Goal: Task Accomplishment & Management: Use online tool/utility

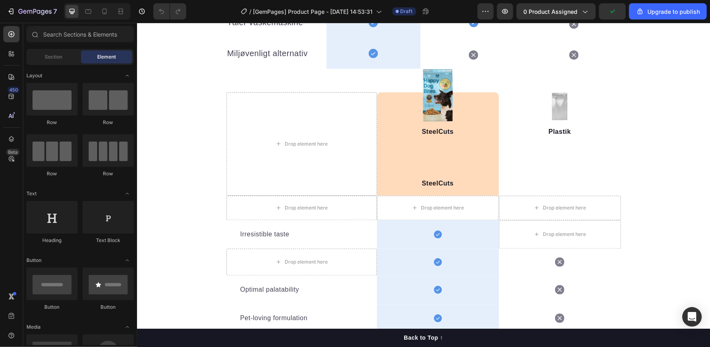
scroll to position [948, 0]
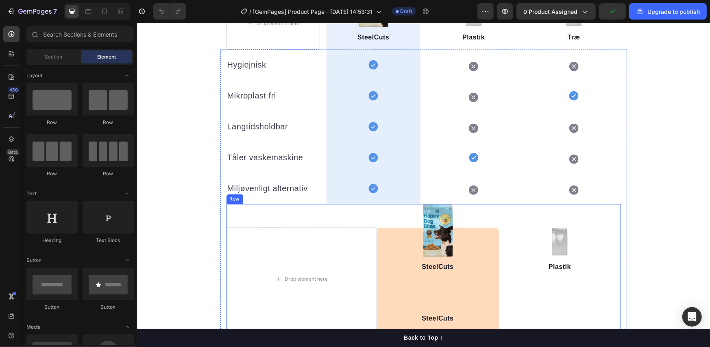
click at [372, 224] on div "Drop element here Image Image SteelCuts Text block SteelCuts Text block Row Ima…" at bounding box center [423, 267] width 394 height 127
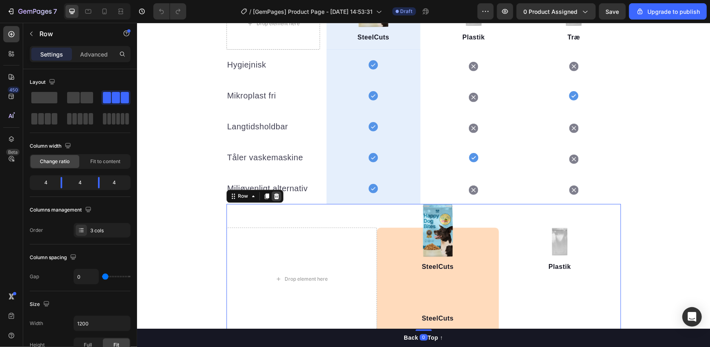
click at [273, 196] on icon at bounding box center [276, 196] width 7 height 7
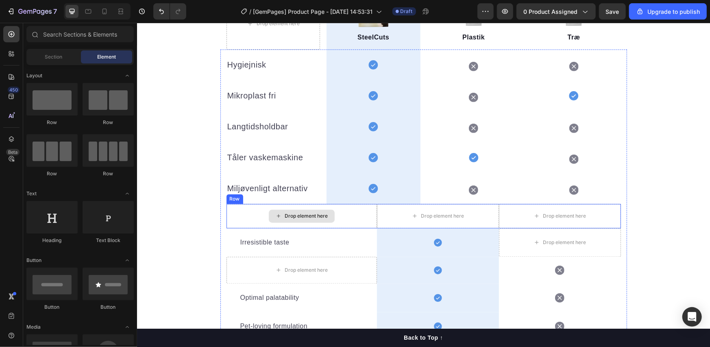
click at [251, 214] on div "Drop element here" at bounding box center [301, 216] width 150 height 24
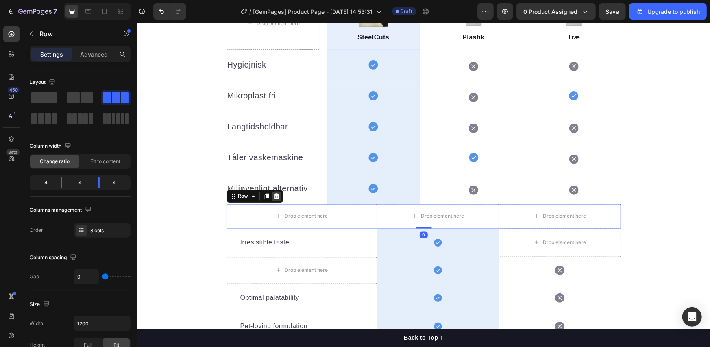
click at [274, 195] on icon at bounding box center [275, 196] width 5 height 6
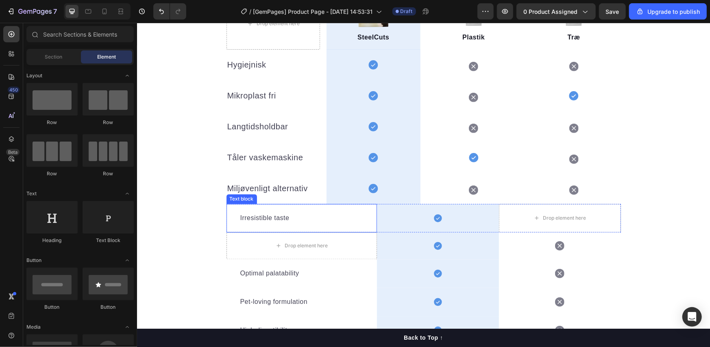
click at [226, 228] on div "Irresistible taste Text block" at bounding box center [301, 218] width 150 height 28
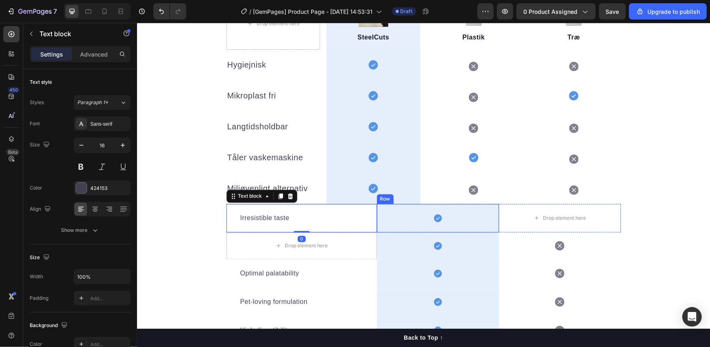
click at [376, 214] on div "Icon Row" at bounding box center [437, 218] width 122 height 28
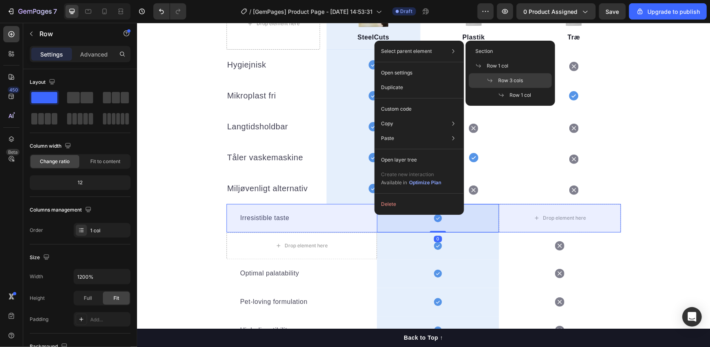
drag, startPoint x: 501, startPoint y: 78, endPoint x: 212, endPoint y: 153, distance: 298.8
click at [501, 78] on span "Row 3 cols" at bounding box center [510, 80] width 25 height 7
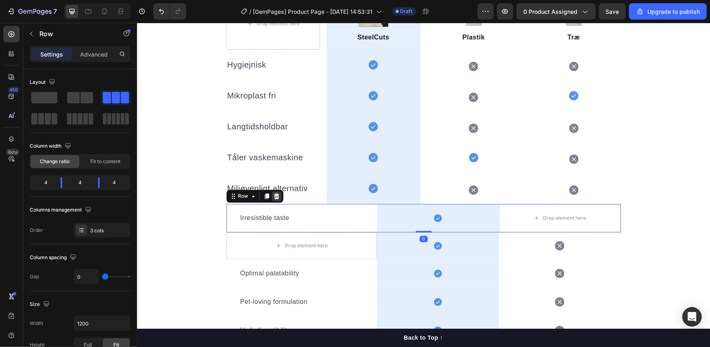
click at [275, 197] on icon at bounding box center [276, 196] width 7 height 7
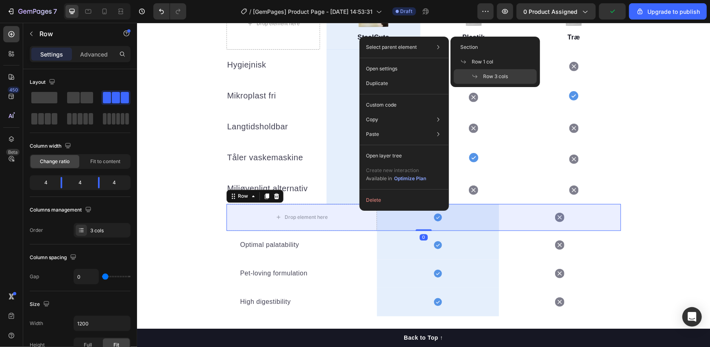
click at [483, 72] on div "Row 3 cols" at bounding box center [495, 76] width 83 height 15
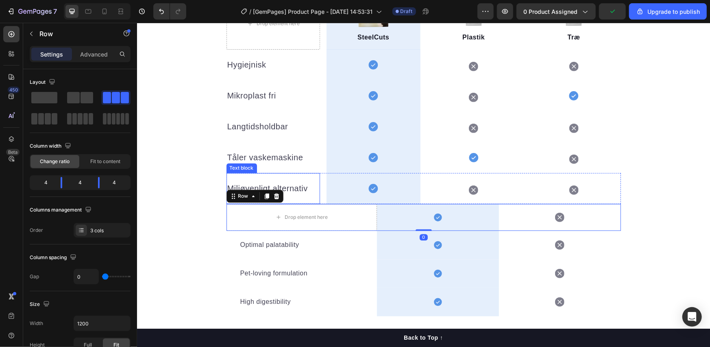
click at [273, 198] on icon at bounding box center [276, 196] width 7 height 7
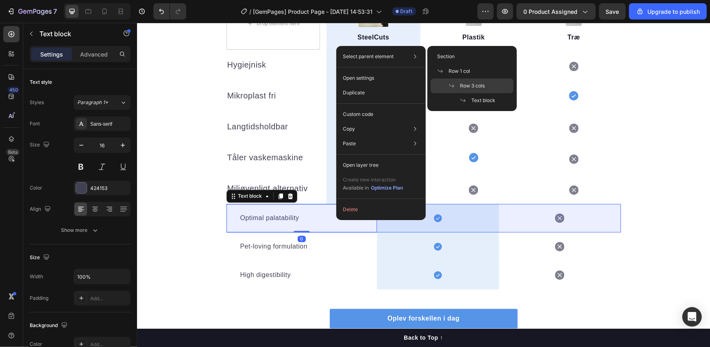
click at [456, 87] on span at bounding box center [453, 85] width 11 height 7
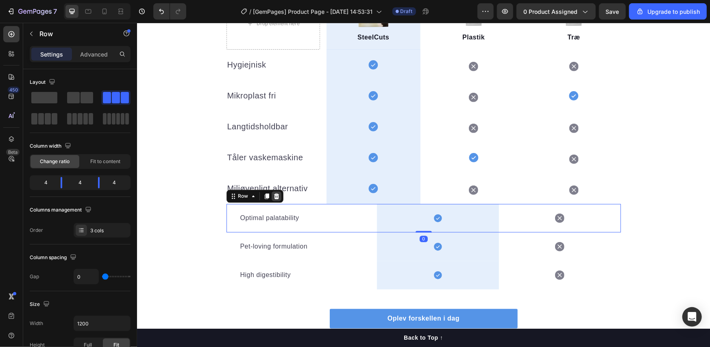
click at [273, 195] on icon at bounding box center [275, 196] width 5 height 6
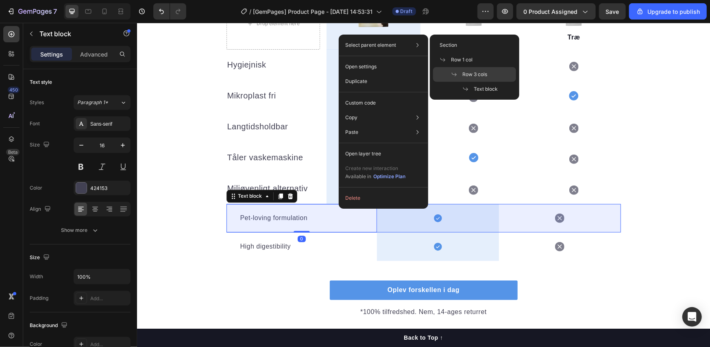
click at [462, 71] on span "Row 3 cols" at bounding box center [474, 74] width 25 height 7
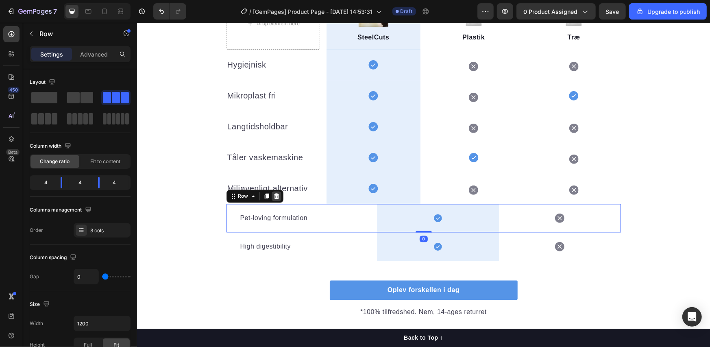
click at [274, 196] on icon at bounding box center [275, 196] width 5 height 6
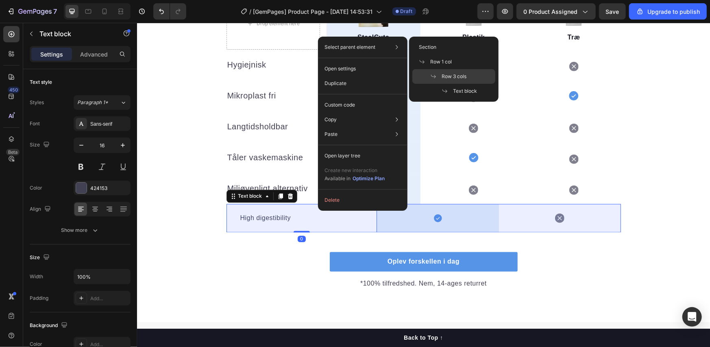
click at [442, 74] on span "Row 3 cols" at bounding box center [453, 76] width 25 height 7
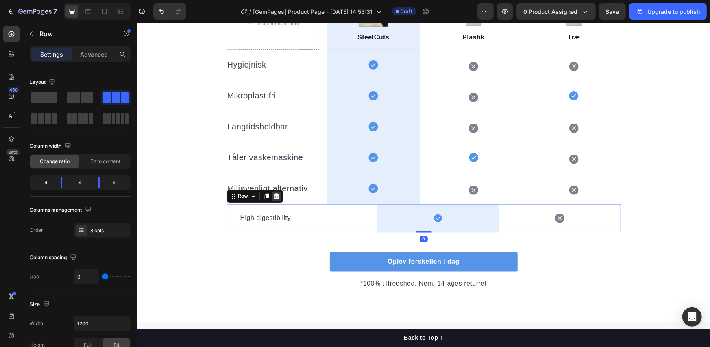
click at [273, 197] on icon at bounding box center [275, 196] width 5 height 6
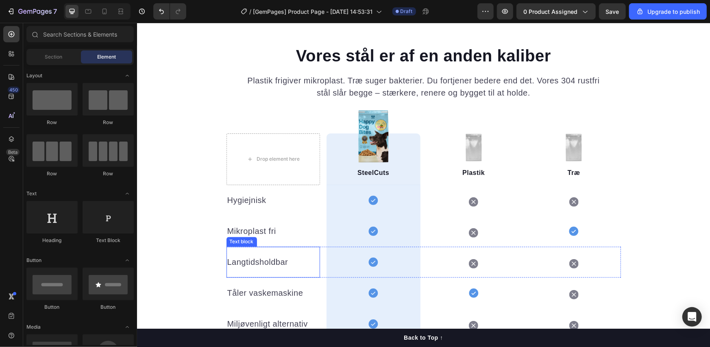
scroll to position [668, 0]
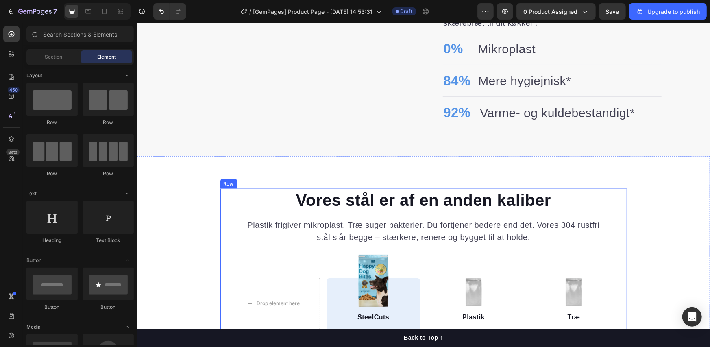
click at [220, 180] on div "Row" at bounding box center [228, 183] width 17 height 10
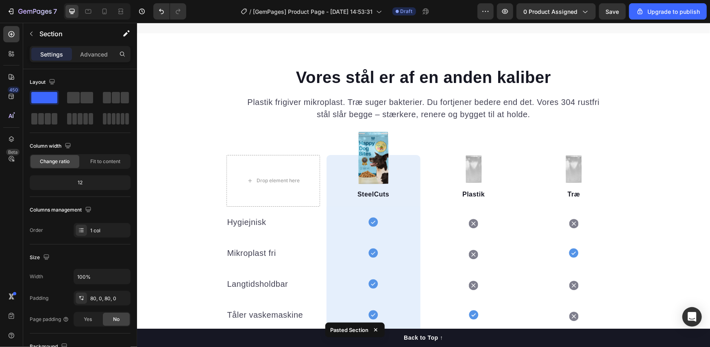
scroll to position [754, 0]
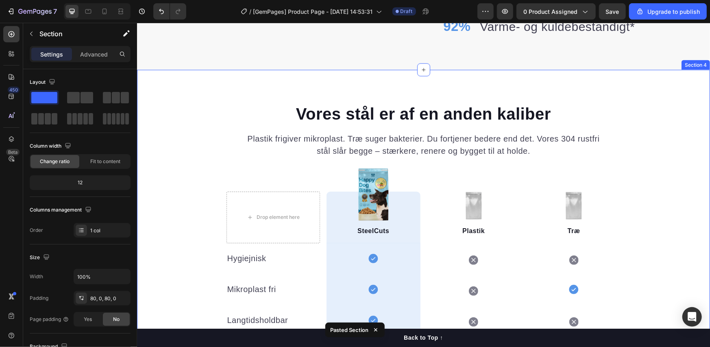
click at [664, 162] on div "Vores stål er af en anden kaliber Heading Plastik frigiver mikroplast. Træ suge…" at bounding box center [423, 278] width 573 height 352
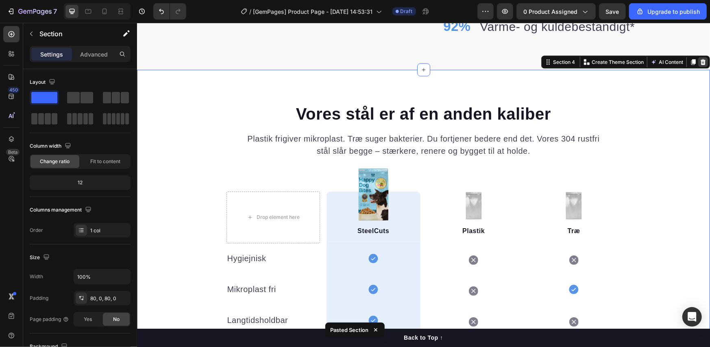
click at [700, 63] on icon at bounding box center [702, 62] width 5 height 6
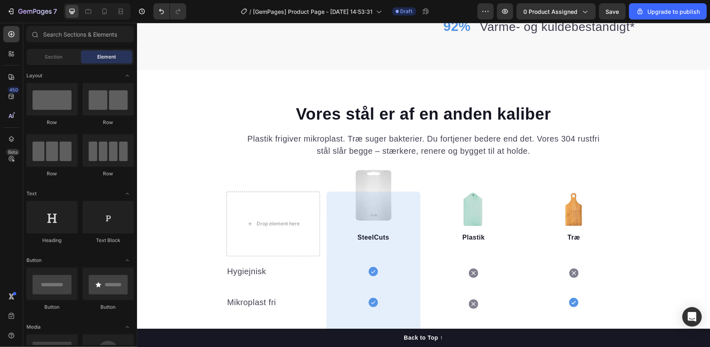
scroll to position [890, 0]
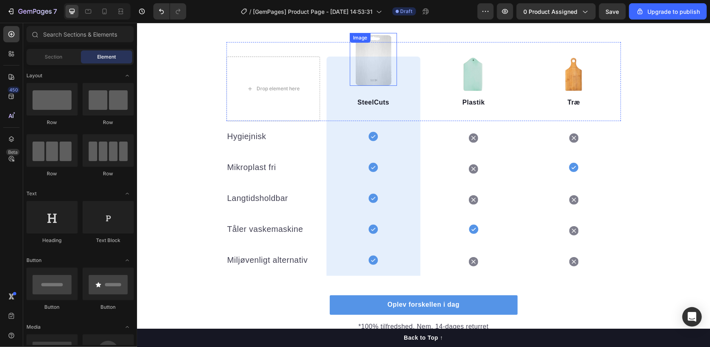
click at [364, 44] on div "Image" at bounding box center [372, 59] width 47 height 53
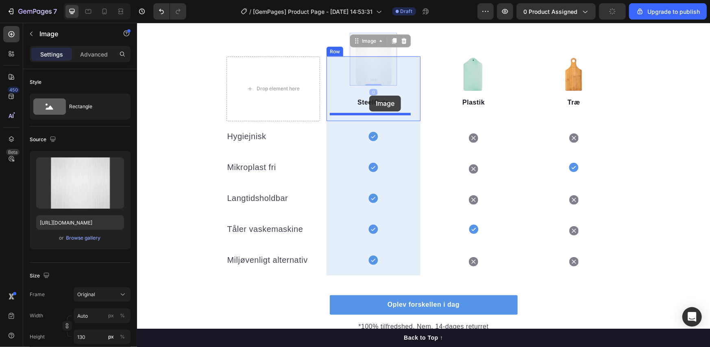
drag, startPoint x: 371, startPoint y: 47, endPoint x: 369, endPoint y: 95, distance: 48.0
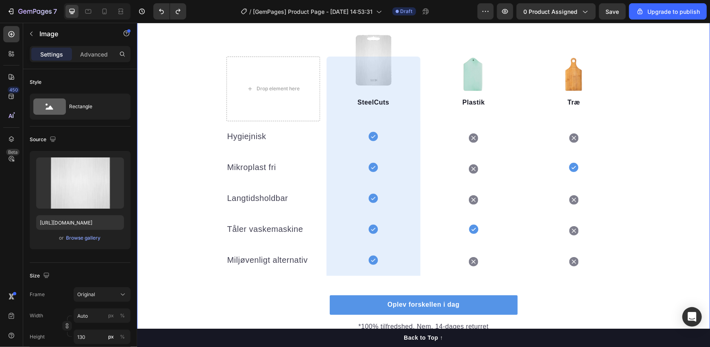
click at [184, 82] on div "Vores stål er af en anden kaliber Heading Plastik frigiver mikroplast. Træ suge…" at bounding box center [423, 149] width 573 height 365
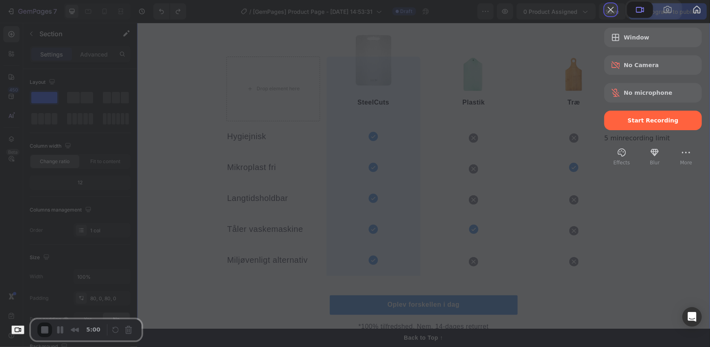
click at [604, 16] on button "Close" at bounding box center [610, 9] width 13 height 13
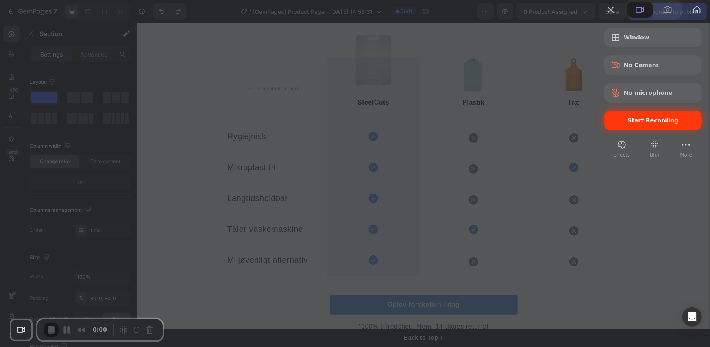
click at [610, 124] on span "Start Recording" at bounding box center [652, 120] width 85 height 7
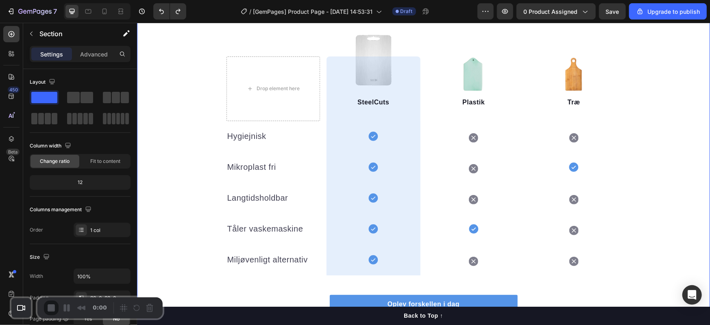
click at [365, 49] on img at bounding box center [372, 59] width 47 height 53
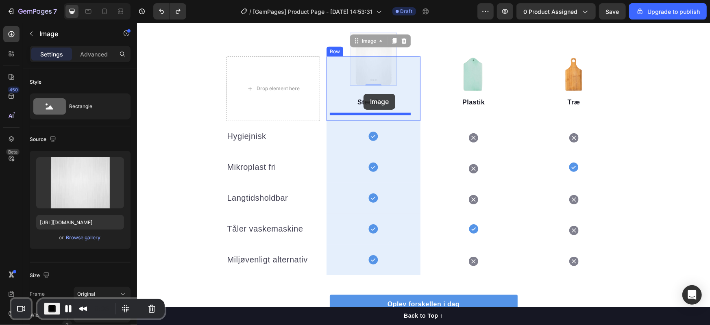
drag, startPoint x: 358, startPoint y: 42, endPoint x: 363, endPoint y: 93, distance: 51.4
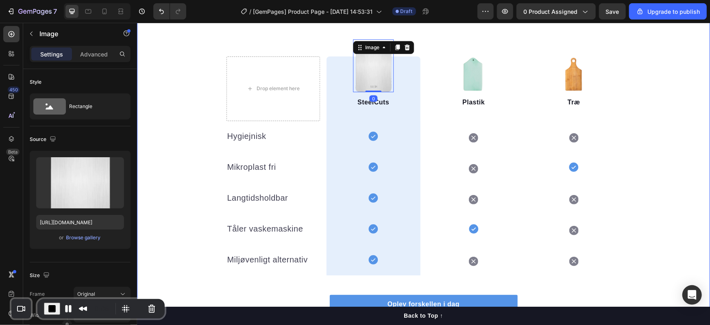
click at [191, 87] on div "Vores stål er af en anden kaliber Heading Plastik frigiver mikroplast. Træ suge…" at bounding box center [423, 149] width 573 height 365
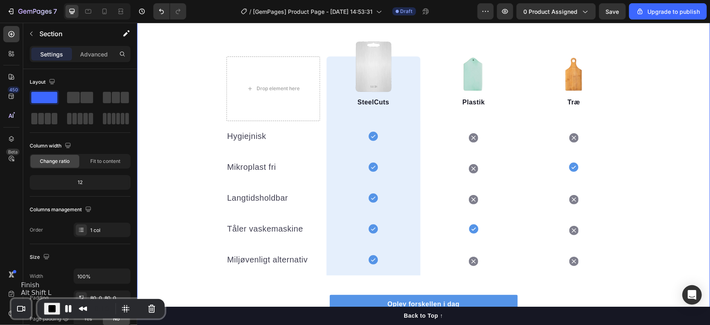
click at [50, 308] on span "End Recording" at bounding box center [52, 309] width 10 height 10
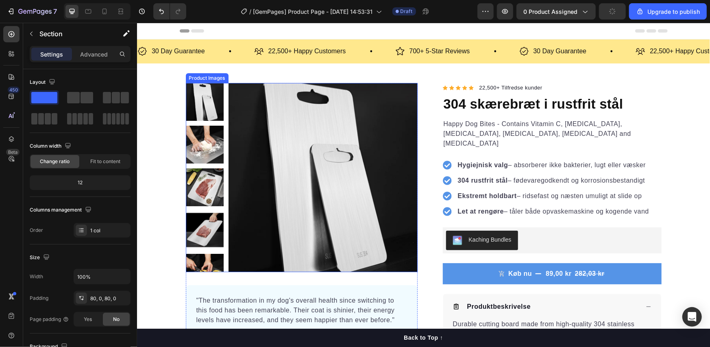
scroll to position [135, 0]
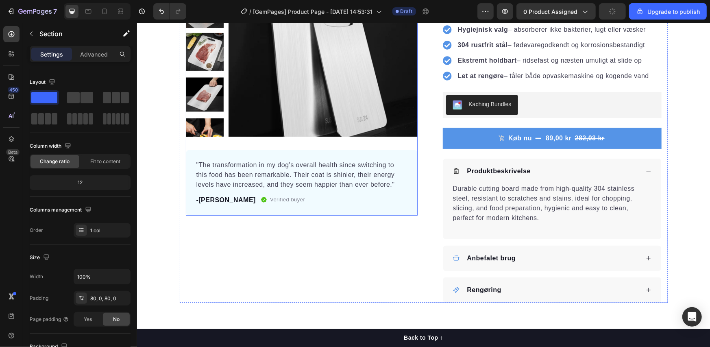
click at [268, 143] on div "Product Images "The transformation in my dog's overall health since switching t…" at bounding box center [301, 81] width 232 height 268
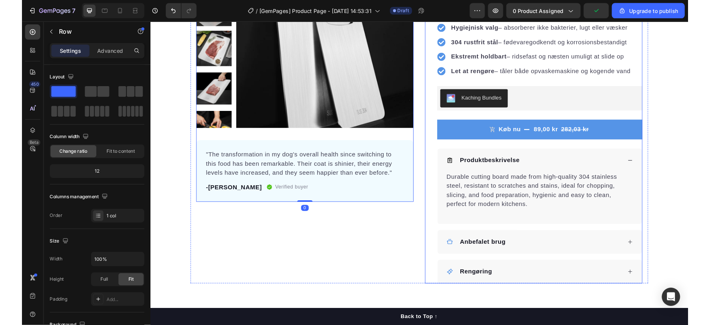
scroll to position [0, 0]
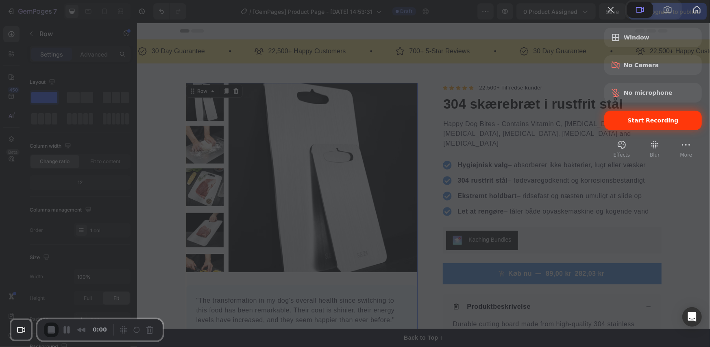
click at [636, 124] on span "Start Recording" at bounding box center [652, 120] width 51 height 7
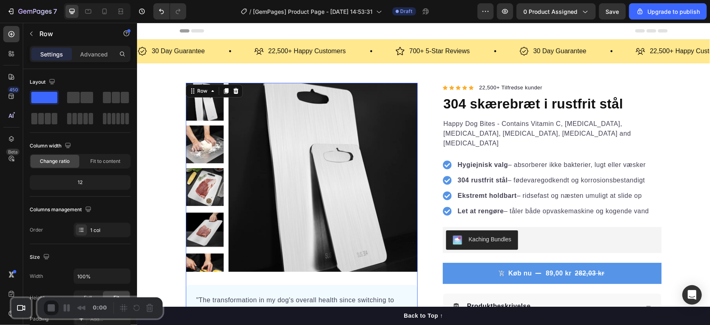
click at [423, 123] on div "Product Images "The transformation in my dog's overall health since switching t…" at bounding box center [423, 259] width 488 height 355
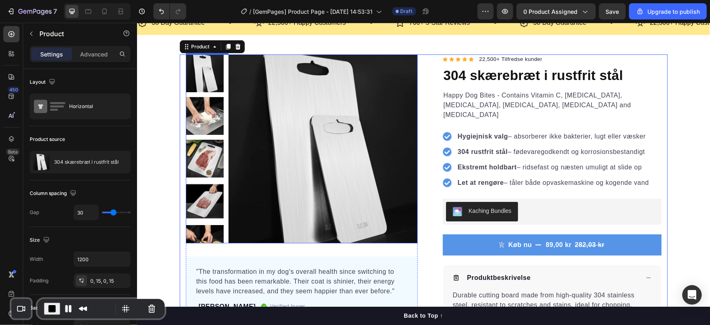
scroll to position [28, 0]
click at [273, 111] on img at bounding box center [322, 148] width 189 height 189
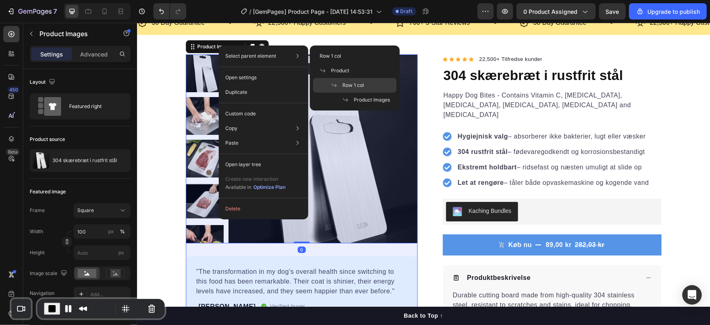
click at [356, 84] on span "Row 1 col" at bounding box center [353, 85] width 22 height 7
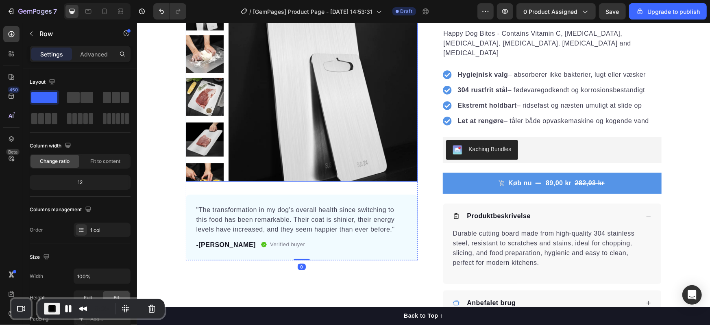
scroll to position [90, 0]
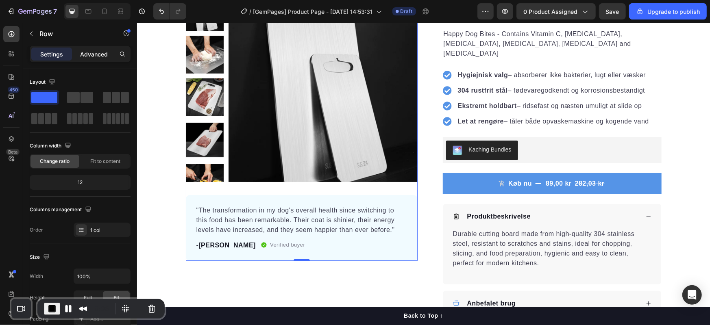
click at [93, 49] on div "Advanced" at bounding box center [94, 54] width 41 height 13
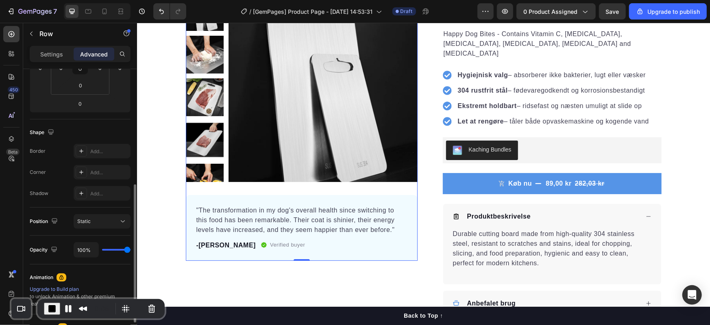
scroll to position [188, 0]
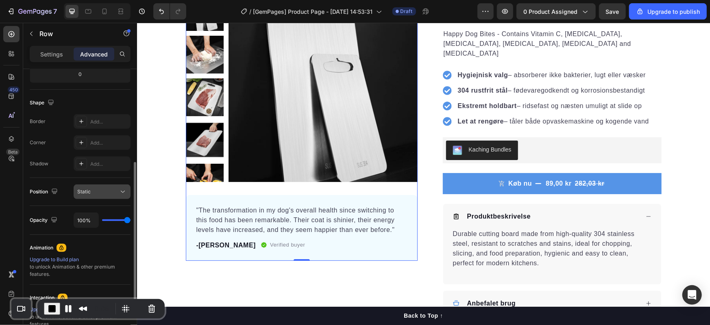
click at [104, 193] on div "Static" at bounding box center [97, 191] width 41 height 7
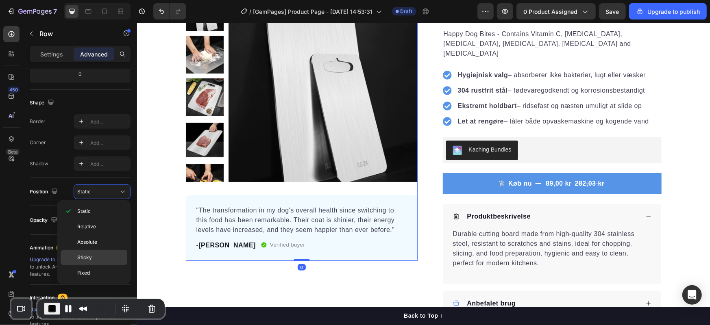
click at [82, 255] on span "Sticky" at bounding box center [84, 257] width 15 height 7
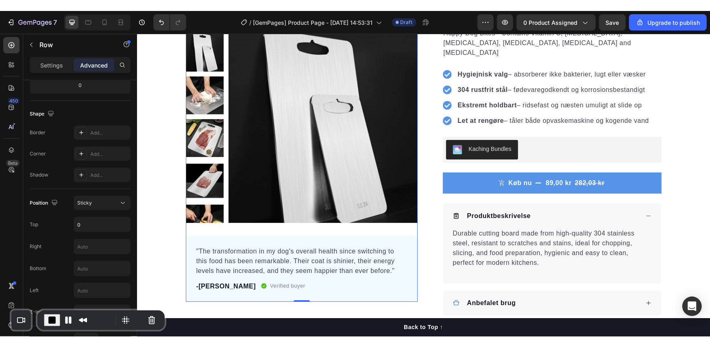
scroll to position [102, 0]
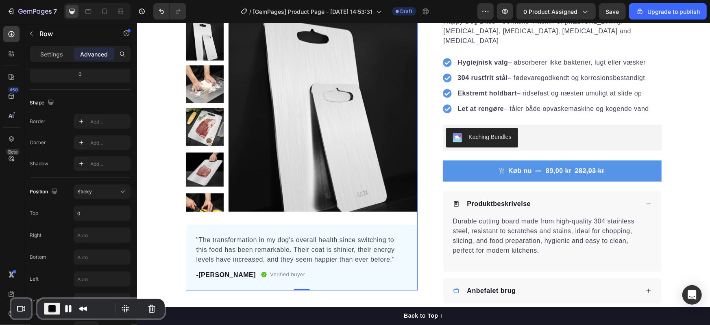
click at [51, 304] on span "End Recording" at bounding box center [52, 309] width 10 height 10
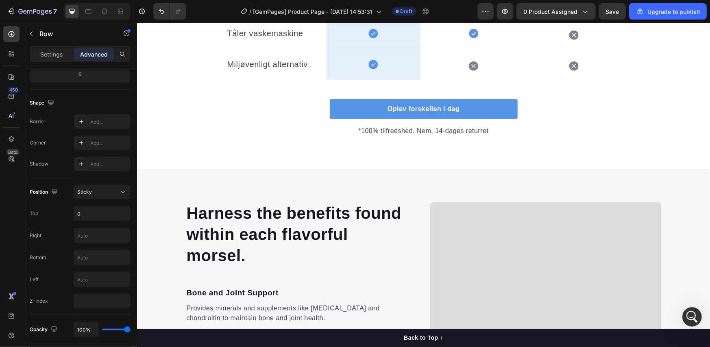
scroll to position [950, 0]
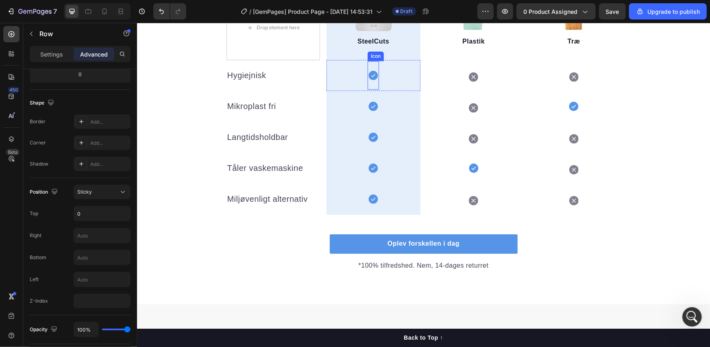
click at [368, 76] on icon at bounding box center [372, 74] width 9 height 9
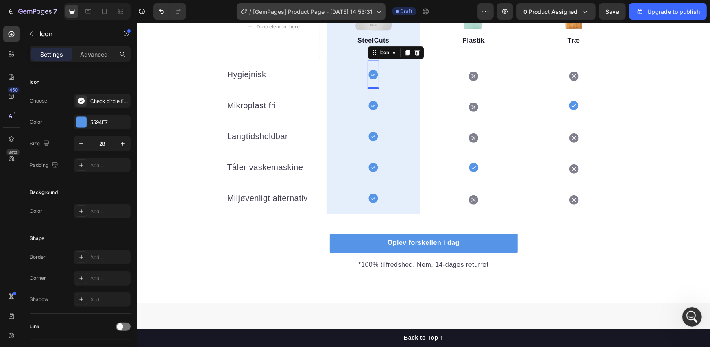
scroll to position [555, 0]
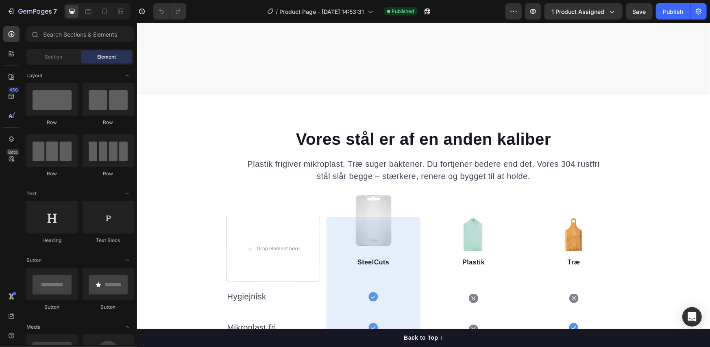
scroll to position [948, 0]
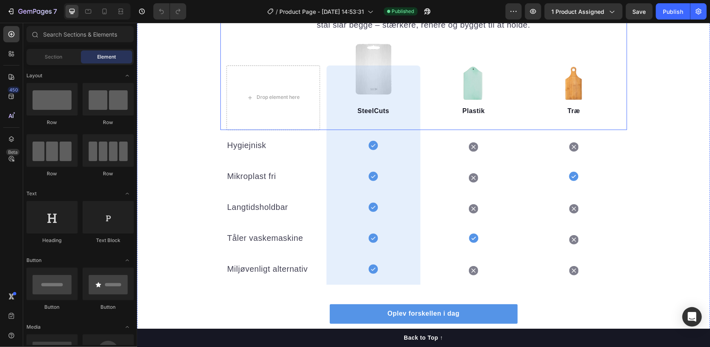
click at [221, 97] on div "Vores stål er af en anden kaliber Heading Plastik frigiver mikroplast. Træ suge…" at bounding box center [423, 53] width 406 height 154
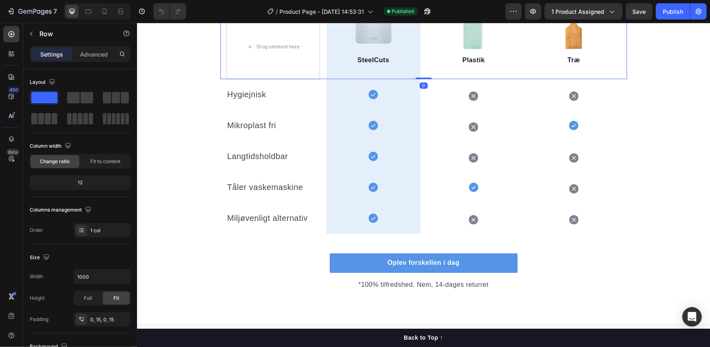
scroll to position [813, 0]
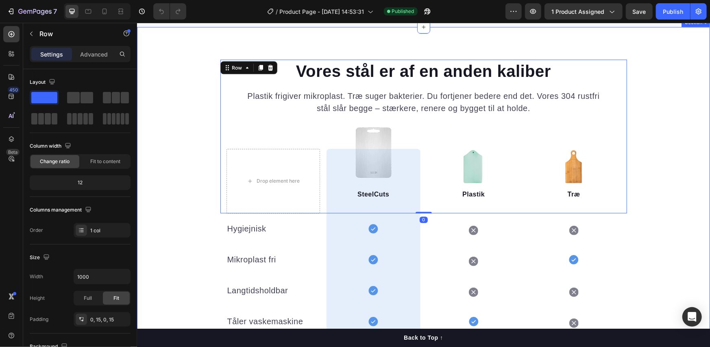
click at [186, 118] on div "Vores stål er af en anden kaliber Heading Plastik frigiver mikroplast. Træ suge…" at bounding box center [423, 241] width 573 height 365
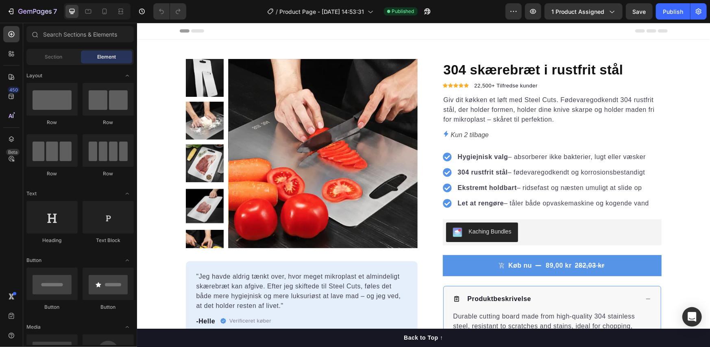
drag, startPoint x: 137, startPoint y: 22, endPoint x: 222, endPoint y: 82, distance: 104.2
click at [222, 82] on div at bounding box center [301, 153] width 232 height 189
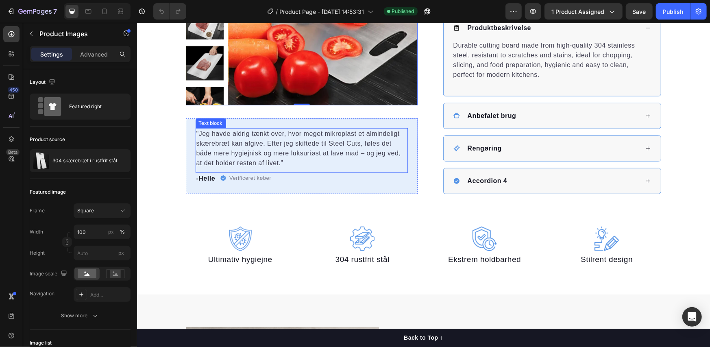
scroll to position [135, 0]
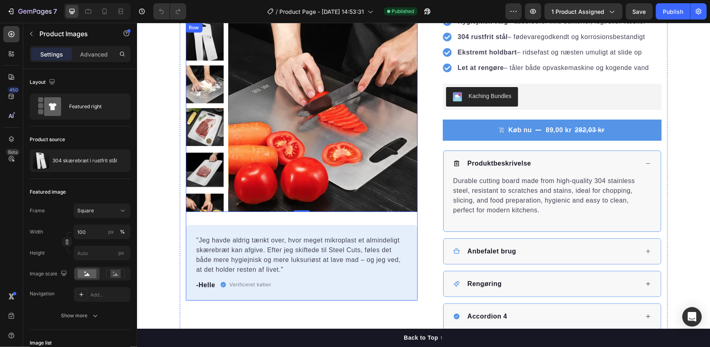
click at [306, 218] on div "Product Images 0 "Jeg havde aldrig tænkt over, hvor meget mikroplast et alminde…" at bounding box center [301, 161] width 232 height 278
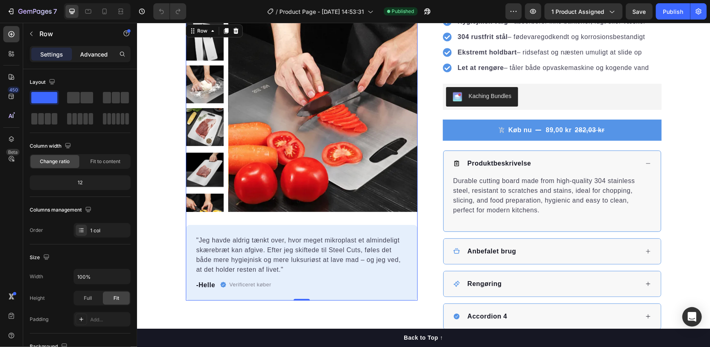
click at [98, 54] on p "Advanced" at bounding box center [94, 54] width 28 height 9
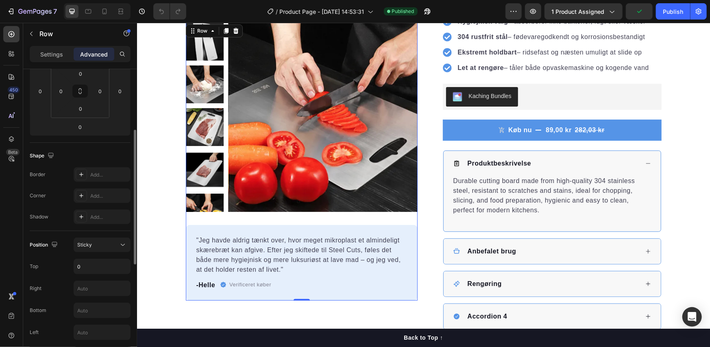
scroll to position [271, 0]
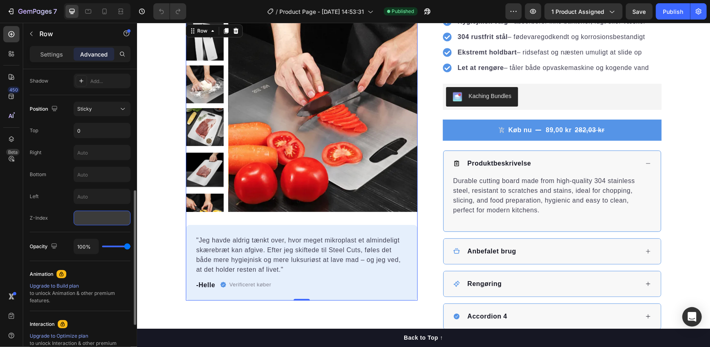
click at [87, 218] on input "number" at bounding box center [102, 217] width 57 height 15
type input "5"
click at [68, 200] on div "Left" at bounding box center [80, 196] width 101 height 15
click at [664, 10] on div "Publish" at bounding box center [672, 11] width 20 height 9
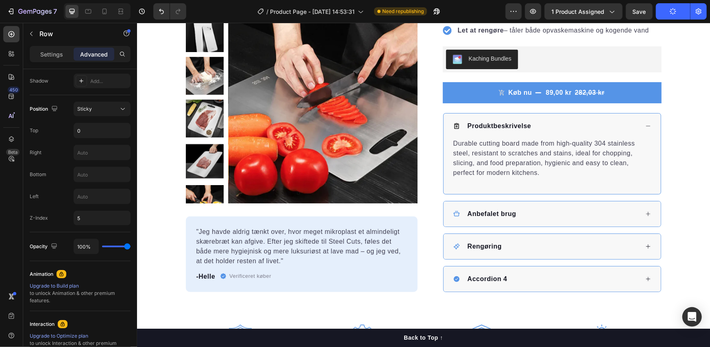
scroll to position [0, 0]
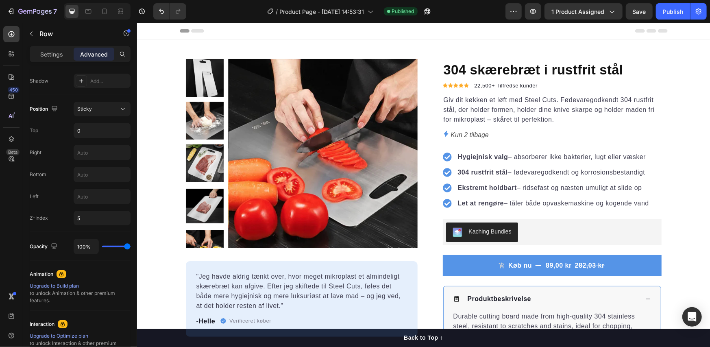
click at [238, 256] on div "Product Images "Jeg havde aldrig tænkt over, hvor meget mikroplast et almindeli…" at bounding box center [301, 198] width 232 height 278
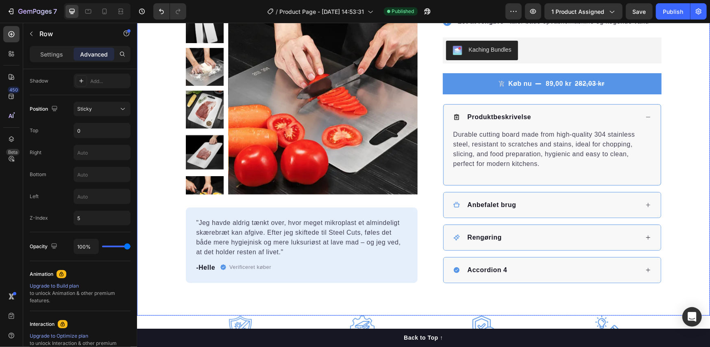
scroll to position [271, 0]
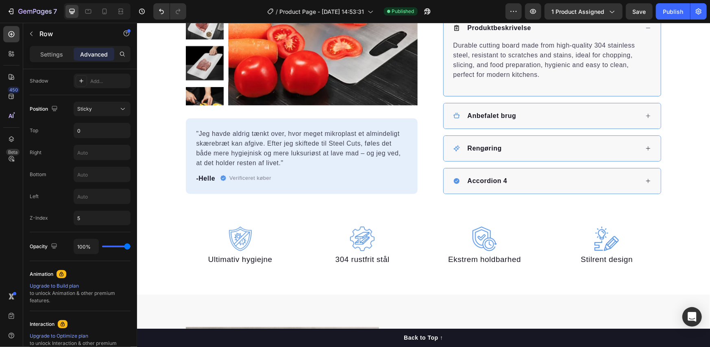
click at [300, 110] on div "Product Images "Jeg havde aldrig tænkt over, hvor meget mikroplast et almindeli…" at bounding box center [301, 55] width 232 height 278
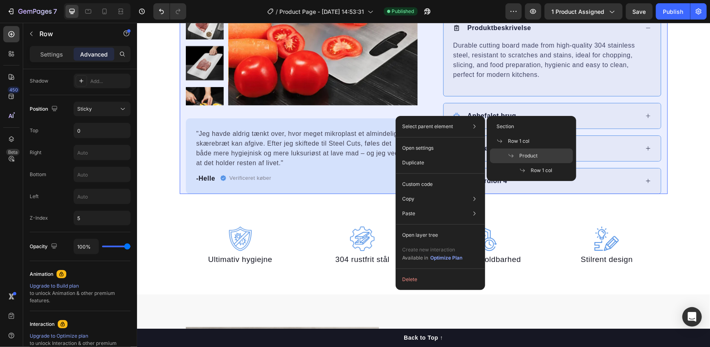
click at [521, 155] on span "Product" at bounding box center [528, 155] width 18 height 7
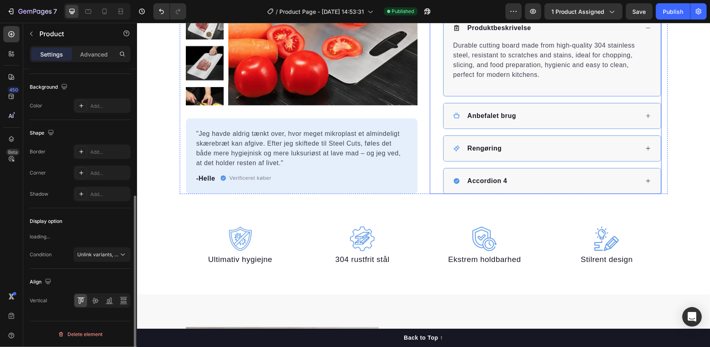
scroll to position [0, 0]
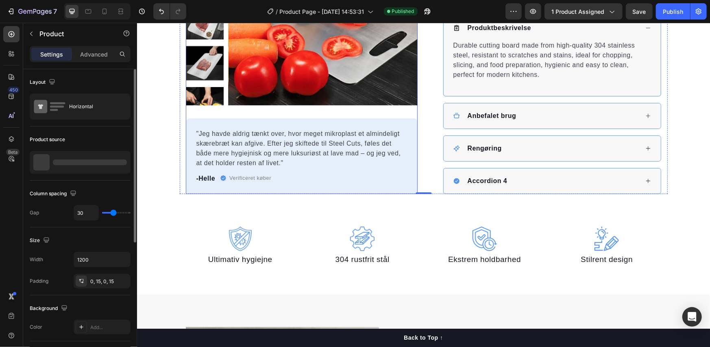
click at [373, 115] on div "Product Images "Jeg havde aldrig tænkt over, hvor meget mikroplast et almindeli…" at bounding box center [301, 55] width 232 height 278
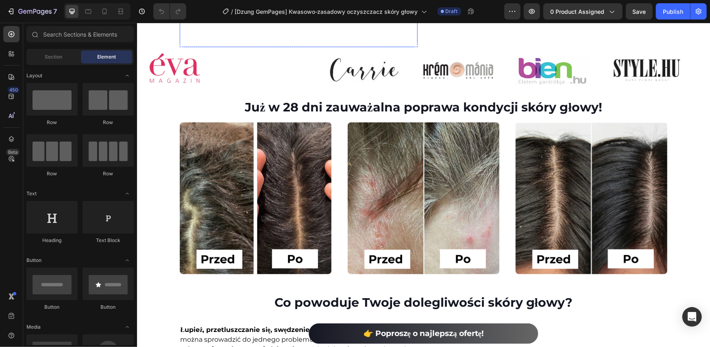
scroll to position [406, 0]
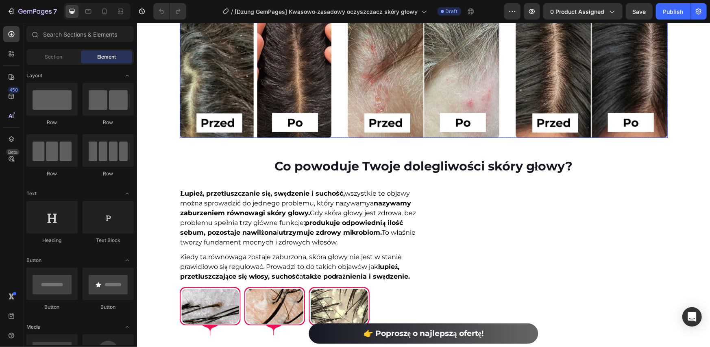
click at [340, 123] on div "Image Image Image" at bounding box center [423, 61] width 488 height 152
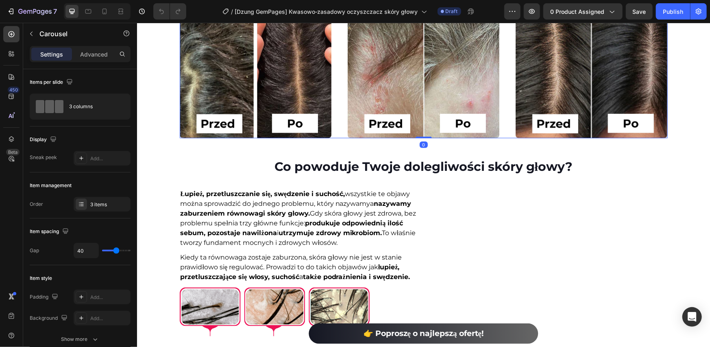
scroll to position [271, 0]
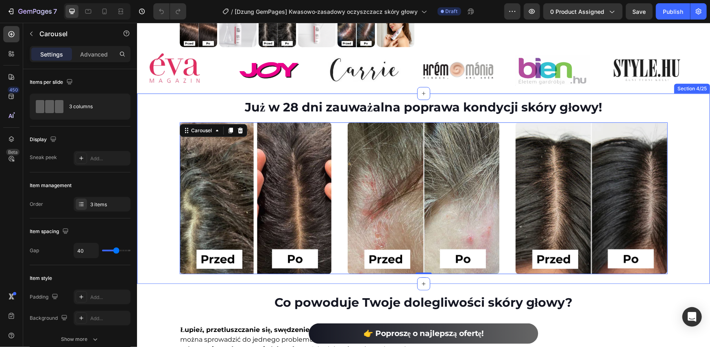
click at [675, 119] on div "Już w 28 dni zauważalna poprawa kondycji skóry głowy! Heading Image Image Image…" at bounding box center [423, 186] width 573 height 176
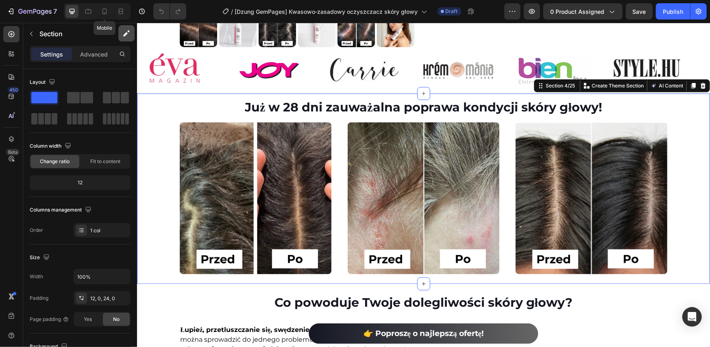
click at [105, 15] on icon at bounding box center [104, 11] width 8 height 8
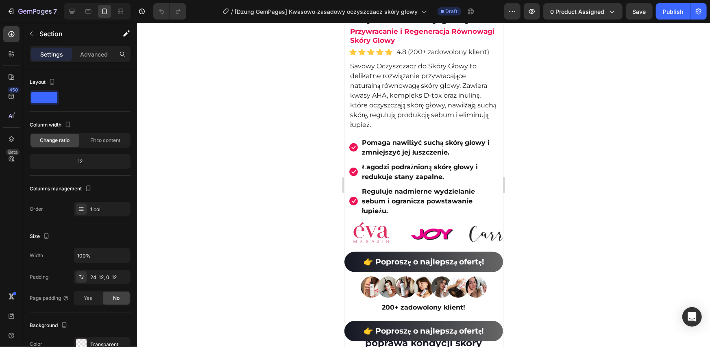
scroll to position [360, 0]
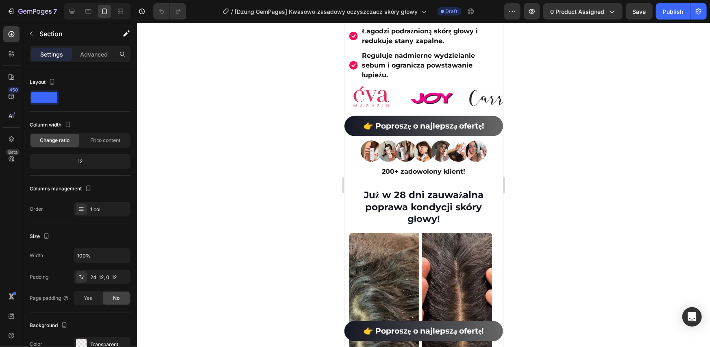
click at [492, 209] on div "Już w 28 dni zauważalna poprawa kondycji skóry głowy! Heading Image Image Image…" at bounding box center [423, 282] width 158 height 208
click at [485, 188] on h2 "Już w 28 dni zauważalna poprawa kondycji skóry głowy!" at bounding box center [423, 207] width 149 height 38
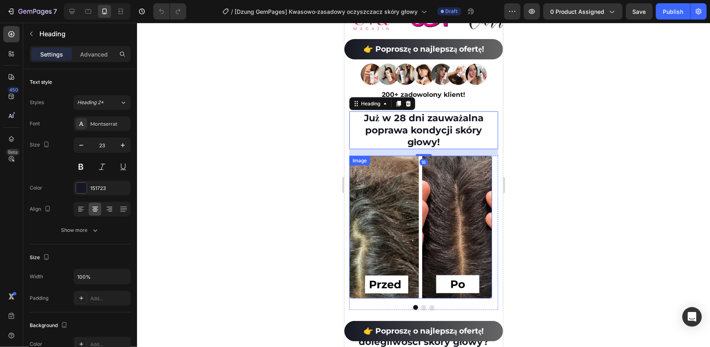
scroll to position [495, 0]
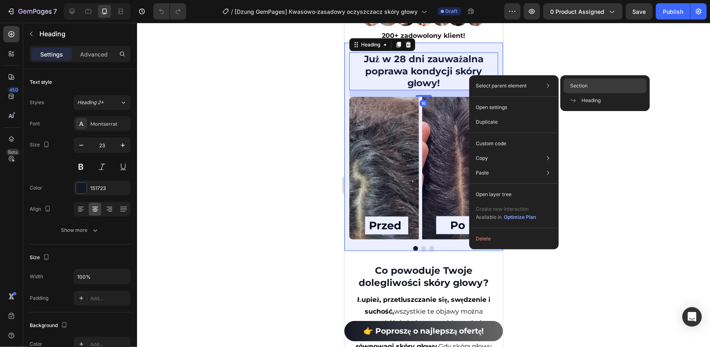
click at [573, 87] on span "Section" at bounding box center [578, 85] width 17 height 7
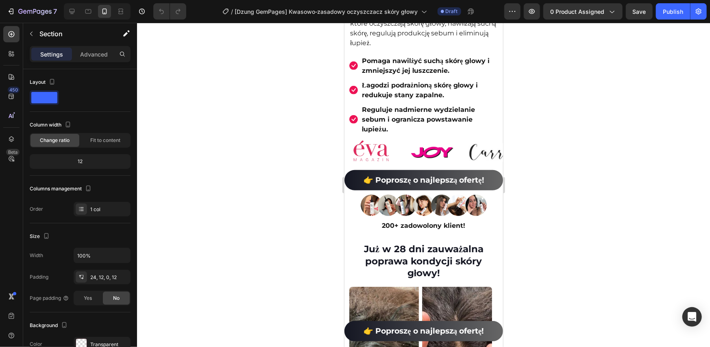
scroll to position [171, 0]
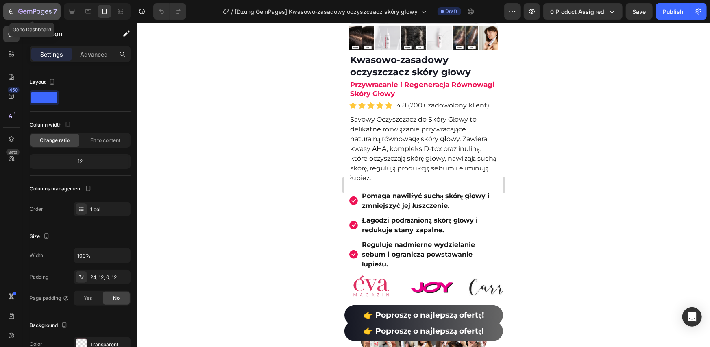
click at [53, 14] on p "7" at bounding box center [55, 12] width 4 height 10
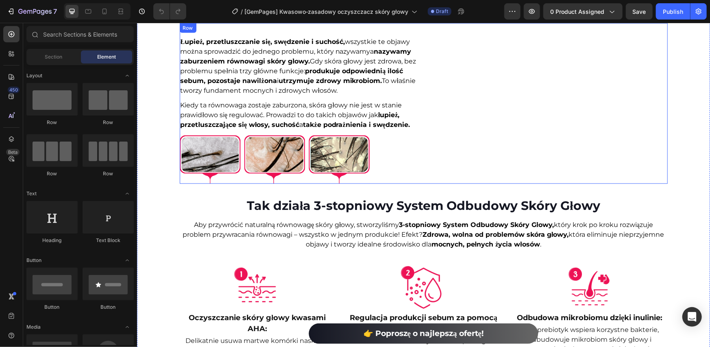
scroll to position [423, 0]
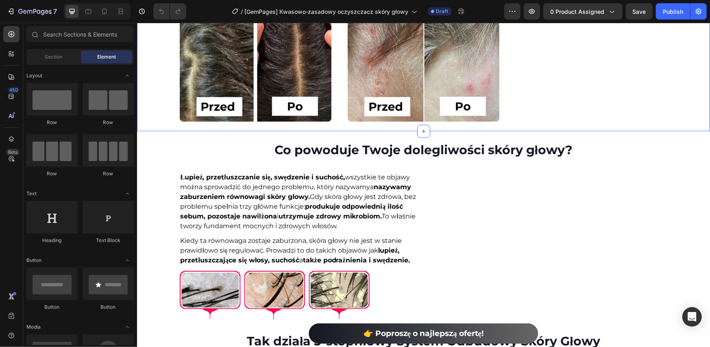
click at [200, 126] on div "Już w 28 dni zauważalna poprawa kondycji skóry głowy! Heading Image Image Image…" at bounding box center [423, 35] width 573 height 190
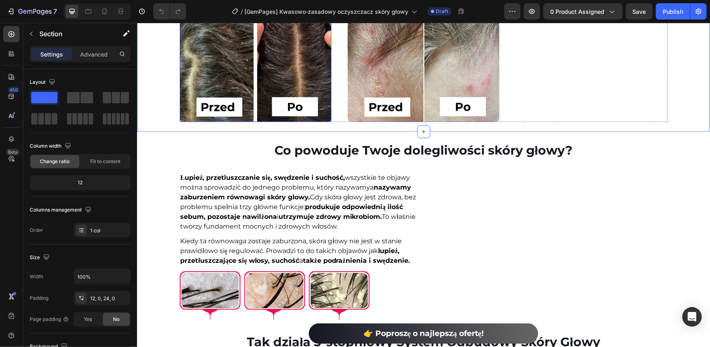
scroll to position [287, 0]
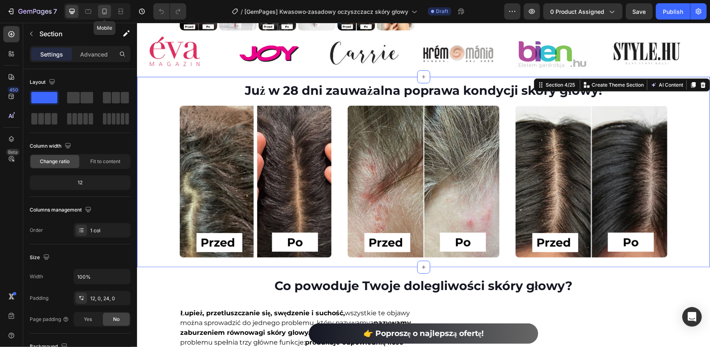
click at [106, 13] on icon at bounding box center [104, 12] width 4 height 6
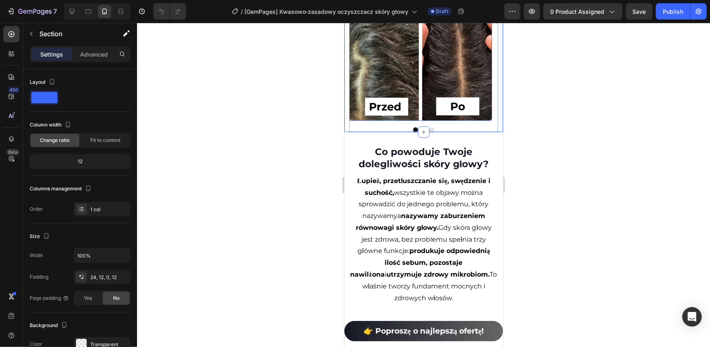
scroll to position [479, 0]
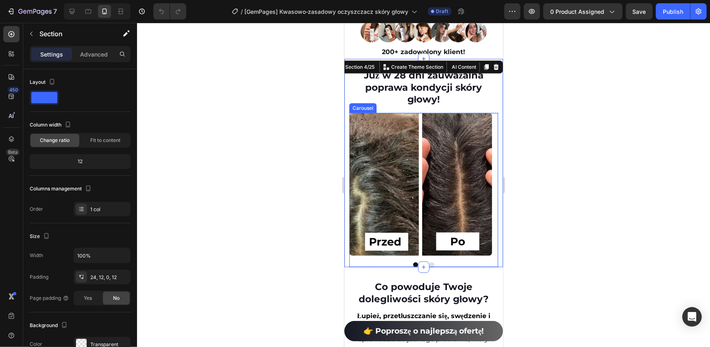
click at [354, 253] on div "Image Image Image Carousel" at bounding box center [423, 190] width 149 height 154
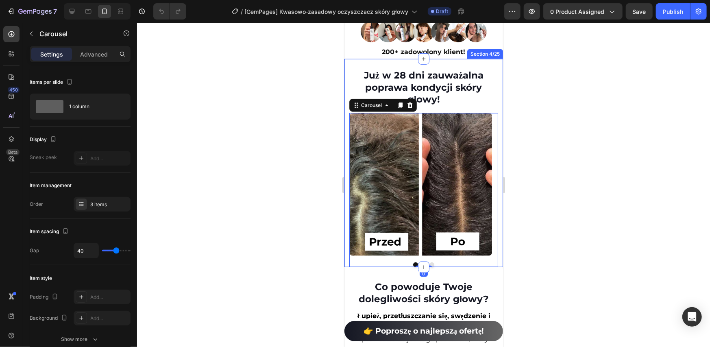
click at [346, 250] on div "Już w 28 dni zauważalna poprawa kondycji skóry głowy! Heading Image Image Image…" at bounding box center [423, 163] width 158 height 208
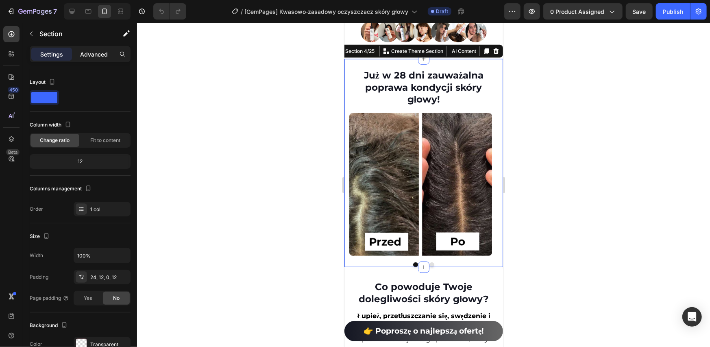
click at [98, 51] on p "Advanced" at bounding box center [94, 54] width 28 height 9
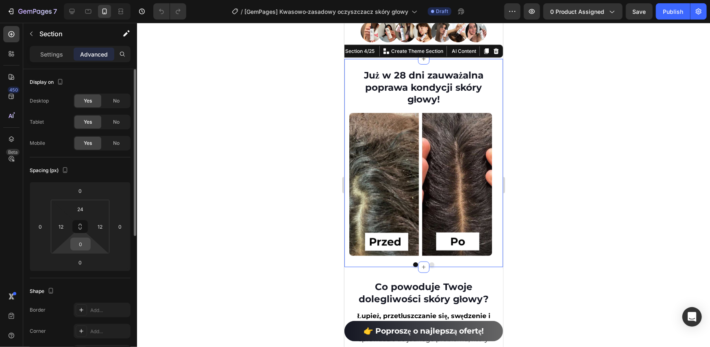
click at [80, 249] on input "0" at bounding box center [80, 244] width 16 height 12
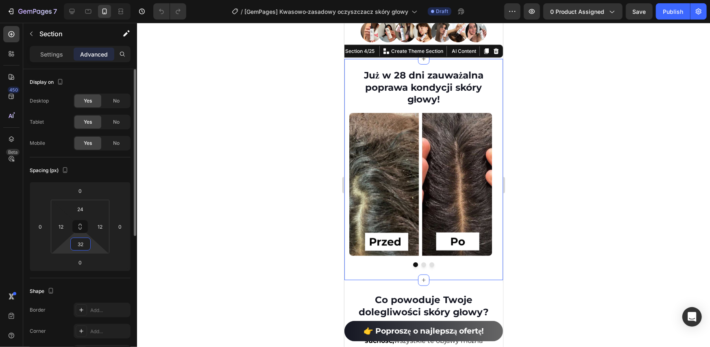
type input "3"
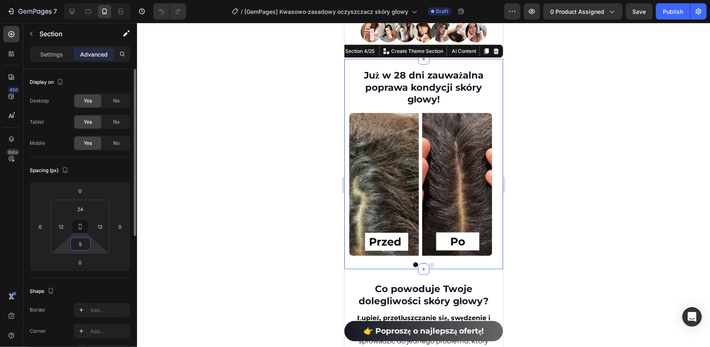
type input "50"
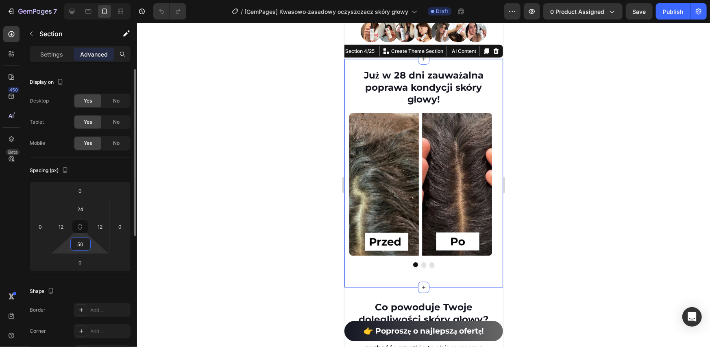
click at [106, 169] on div "Spacing (px)" at bounding box center [80, 170] width 101 height 13
click at [42, 56] on p "Settings" at bounding box center [51, 54] width 23 height 9
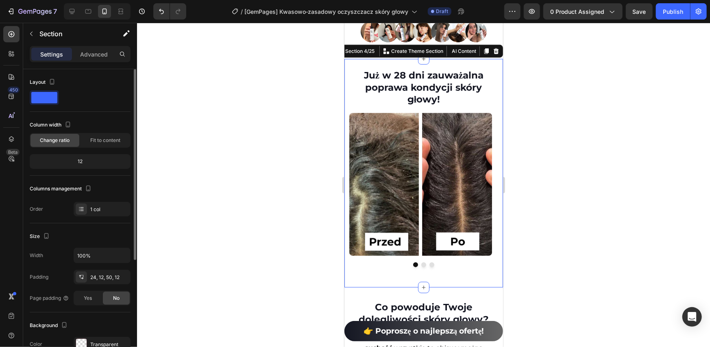
scroll to position [174, 0]
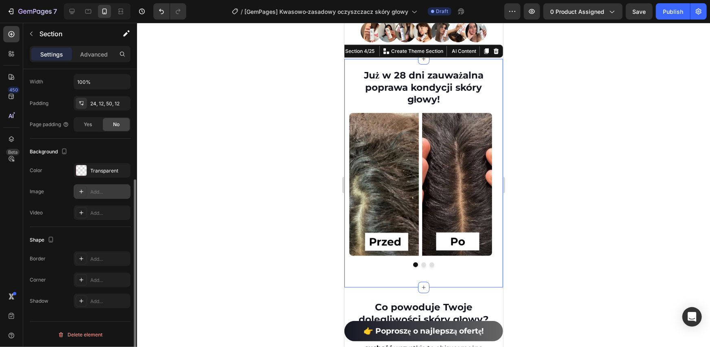
click at [82, 191] on icon at bounding box center [81, 191] width 4 height 4
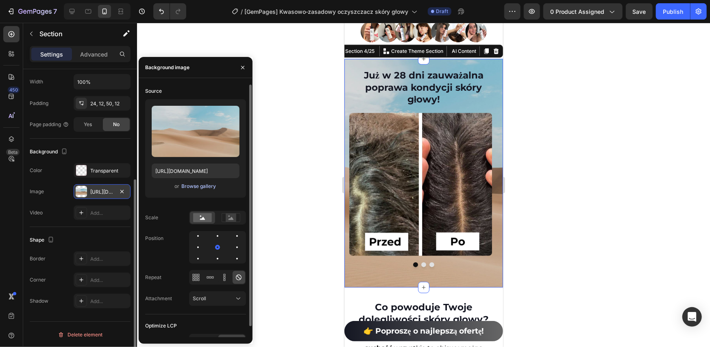
click at [204, 186] on div "Browse gallery" at bounding box center [198, 185] width 35 height 7
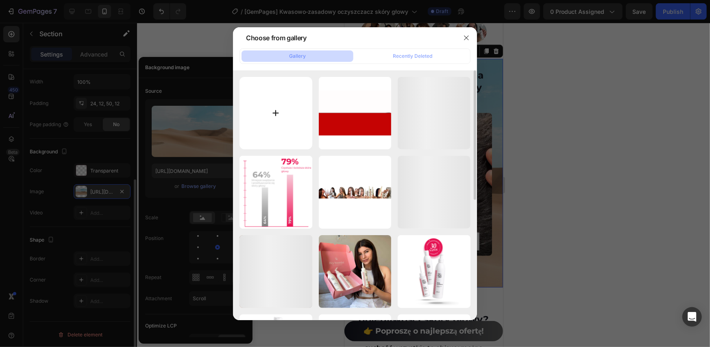
click at [282, 111] on input "file" at bounding box center [275, 113] width 73 height 73
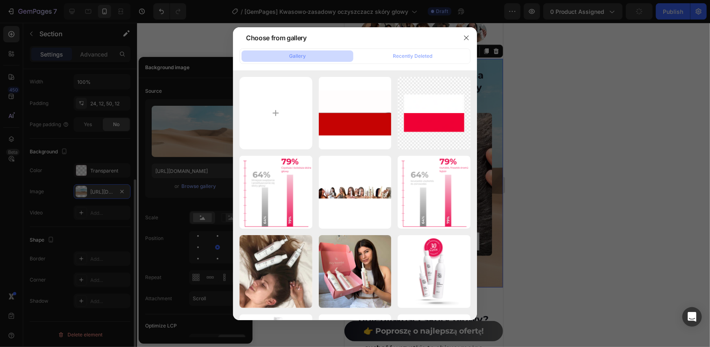
type input "C:\fakepath\soap-bubble-divider-horizontal-foam-600nw-2191060975-removebg-previ…"
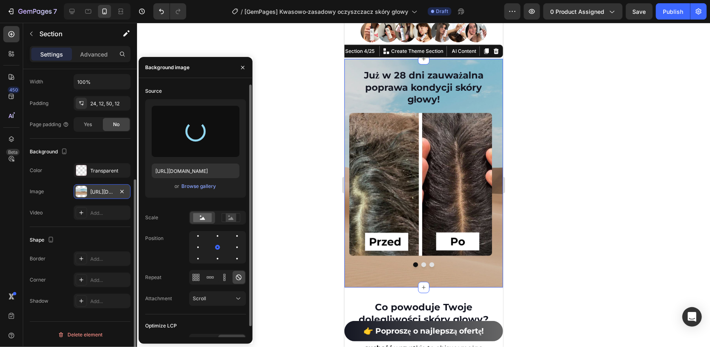
type input "https://cdn.shopify.com/s/files/1/0532/7667/2166/files/gempages_463925036718228…"
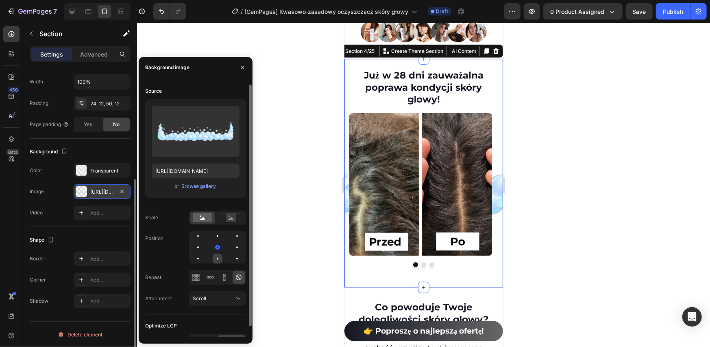
click at [232, 256] on div at bounding box center [237, 259] width 10 height 10
click at [232, 245] on div at bounding box center [237, 247] width 10 height 10
click at [222, 217] on icon at bounding box center [230, 217] width 19 height 9
click at [206, 217] on rect at bounding box center [202, 217] width 19 height 9
click at [121, 190] on icon "button" at bounding box center [122, 191] width 7 height 7
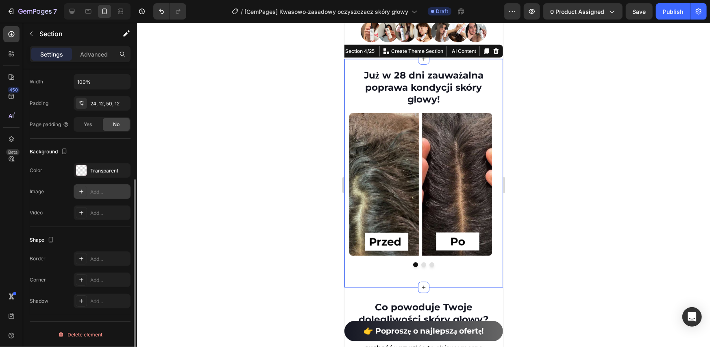
click at [89, 232] on div "Shape Border Add... Corner Add... Shadow Add..." at bounding box center [80, 271] width 101 height 88
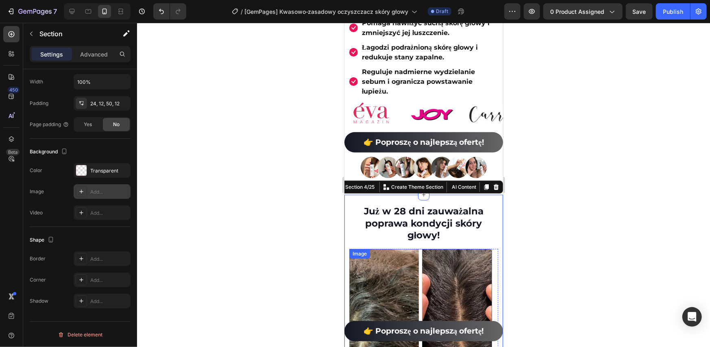
scroll to position [479, 0]
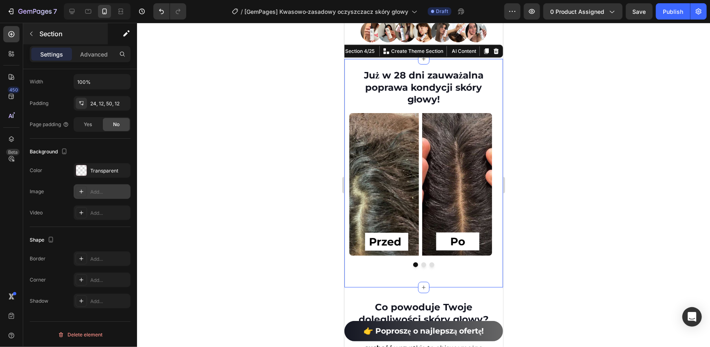
click at [53, 36] on p "Section" at bounding box center [72, 34] width 67 height 10
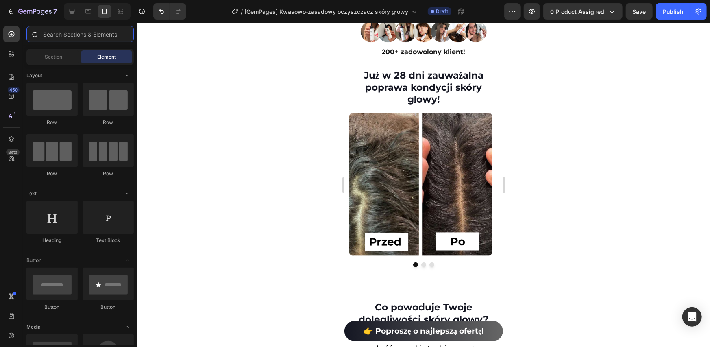
click at [69, 34] on input "text" at bounding box center [79, 34] width 107 height 16
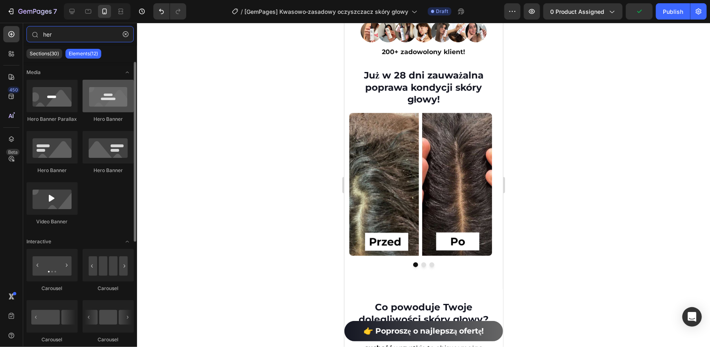
type input "her"
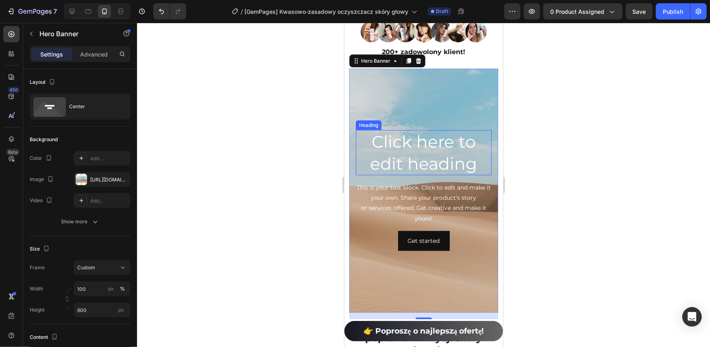
click at [403, 137] on h2 "Click here to edit heading" at bounding box center [423, 152] width 136 height 45
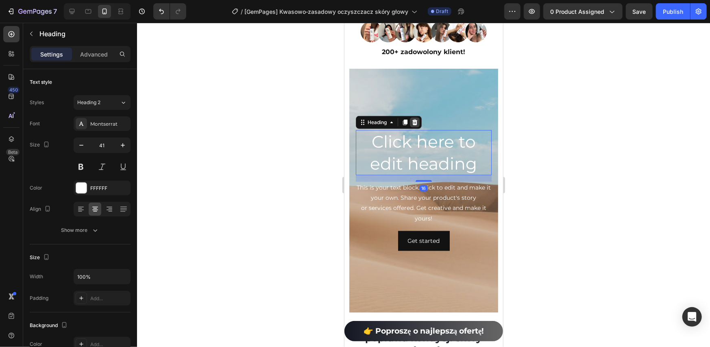
click at [411, 119] on icon at bounding box center [414, 122] width 7 height 7
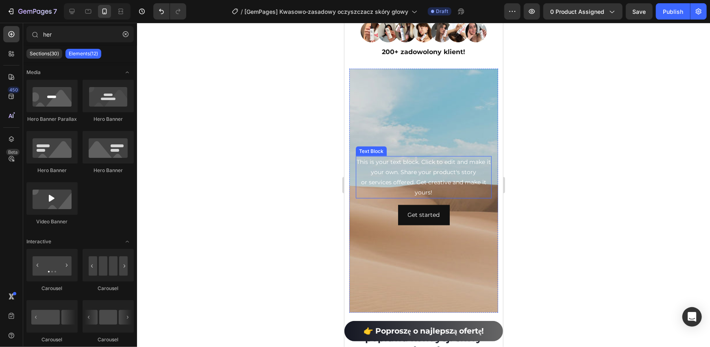
drag, startPoint x: 387, startPoint y: 153, endPoint x: 393, endPoint y: 147, distance: 8.9
click at [387, 156] on div "This is your text block. Click to edit and make it your own. Share your product…" at bounding box center [423, 177] width 136 height 43
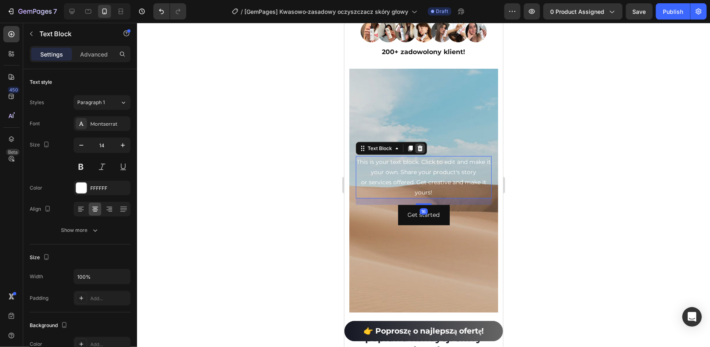
click at [418, 145] on icon at bounding box center [419, 148] width 5 height 6
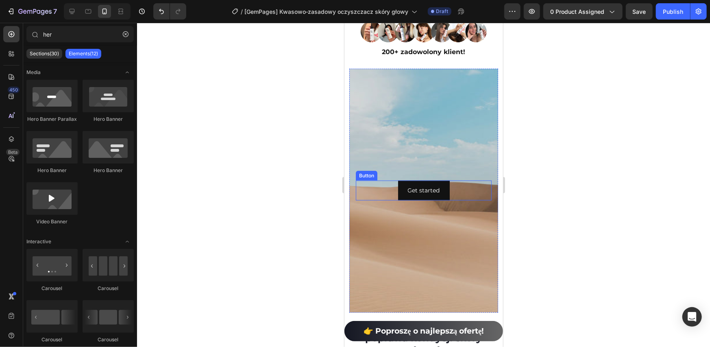
click at [377, 180] on div "Get started Button" at bounding box center [423, 190] width 136 height 20
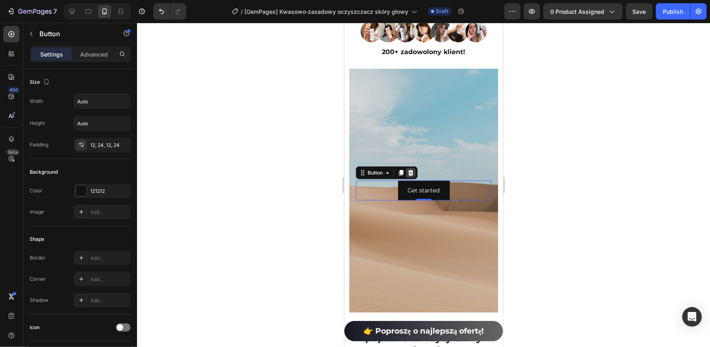
click at [406, 167] on div at bounding box center [410, 172] width 10 height 10
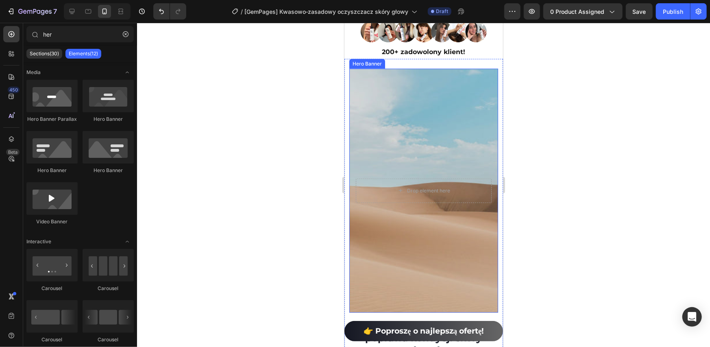
click at [396, 136] on div "Background Image" at bounding box center [423, 190] width 149 height 244
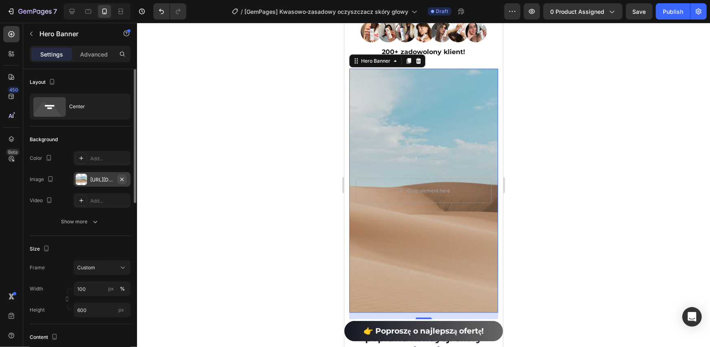
click at [123, 181] on icon "button" at bounding box center [122, 179] width 7 height 7
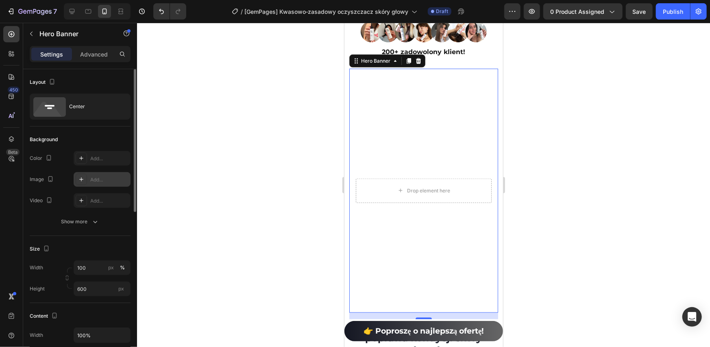
click at [80, 178] on icon at bounding box center [81, 179] width 7 height 7
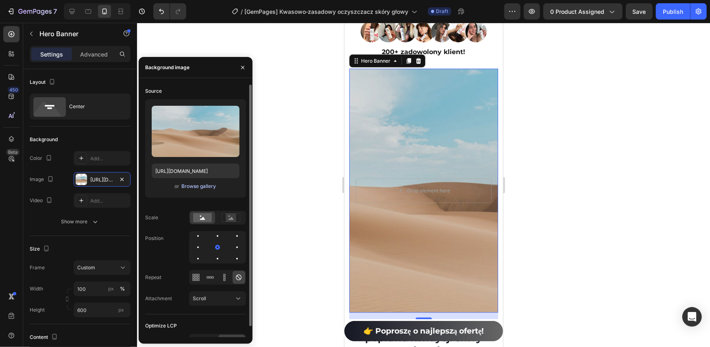
click at [194, 187] on div "Browse gallery" at bounding box center [198, 185] width 35 height 7
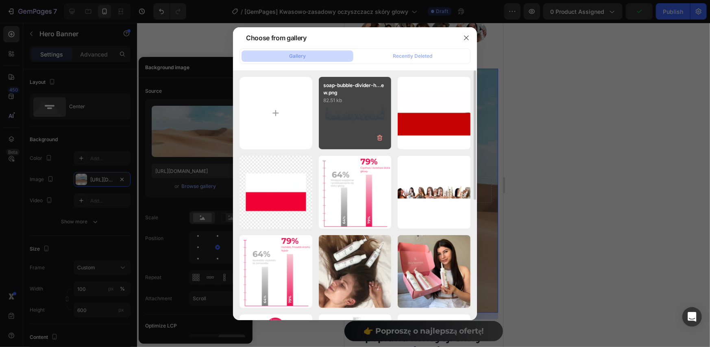
click at [334, 111] on div "soap-bubble-divider-h...ew.png 82.51 kb" at bounding box center [355, 113] width 73 height 73
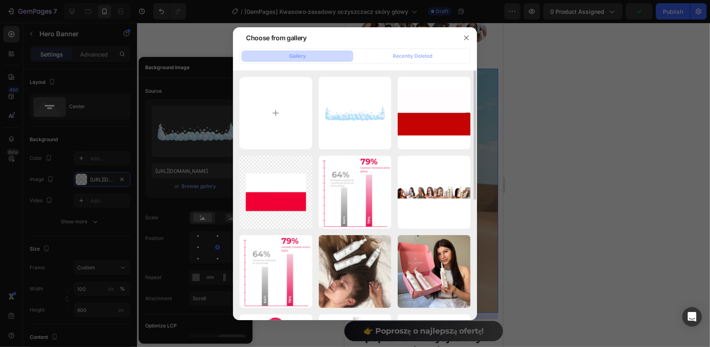
type input "https://cdn.shopify.com/s/files/1/0532/7667/2166/files/gempages_463925036718228…"
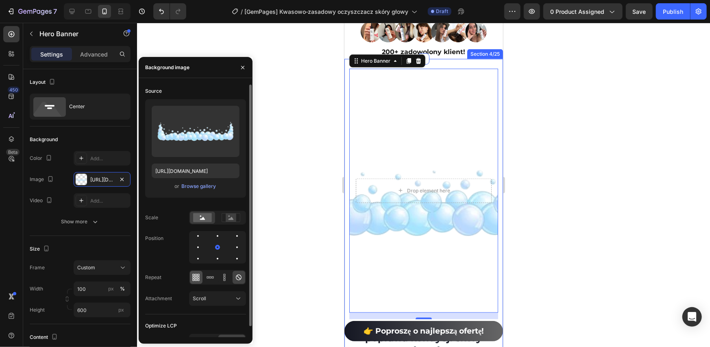
click at [197, 279] on icon at bounding box center [196, 279] width 2 height 2
click at [226, 277] on icon at bounding box center [224, 277] width 8 height 8
click at [208, 280] on icon at bounding box center [210, 277] width 8 height 8
click at [239, 278] on icon at bounding box center [238, 277] width 8 height 8
click at [232, 258] on div at bounding box center [237, 259] width 10 height 10
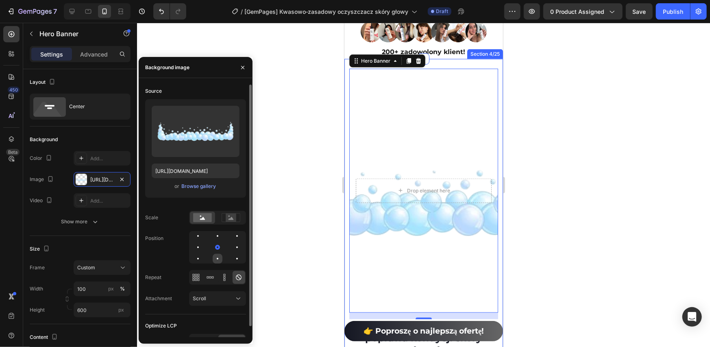
click at [217, 258] on div at bounding box center [218, 259] width 2 height 2
click at [232, 247] on div at bounding box center [237, 247] width 10 height 10
click at [231, 219] on icon at bounding box center [230, 218] width 5 height 3
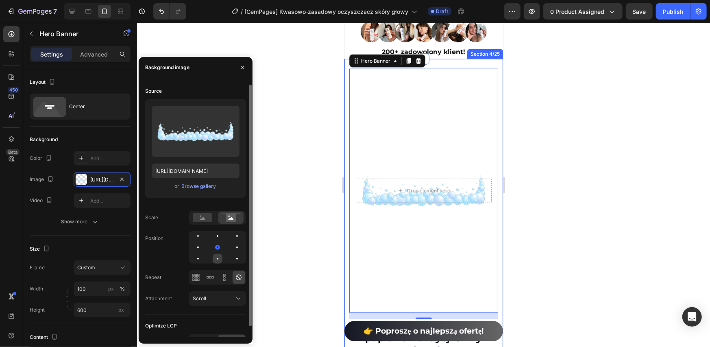
click at [232, 262] on div at bounding box center [237, 259] width 10 height 10
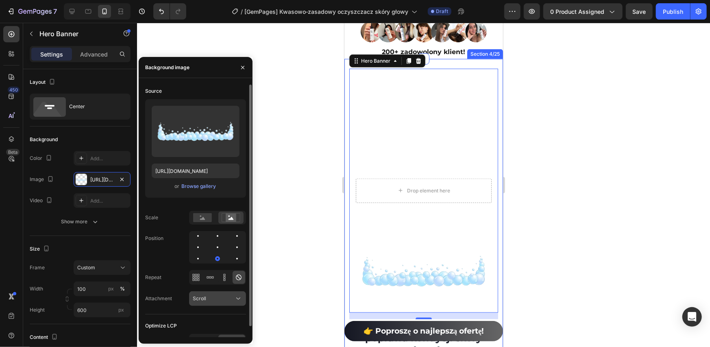
click at [211, 295] on div "Scroll" at bounding box center [213, 298] width 41 height 7
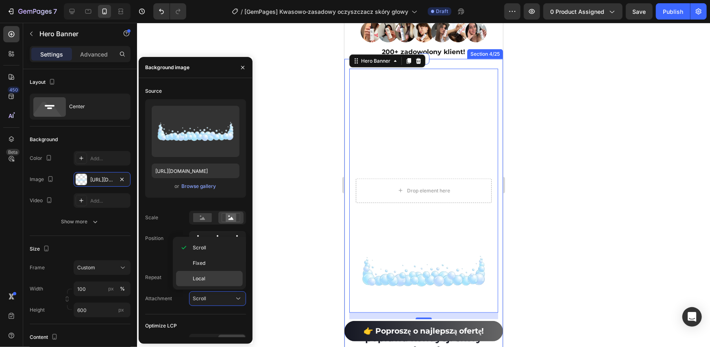
click at [201, 282] on div "Local" at bounding box center [209, 278] width 67 height 15
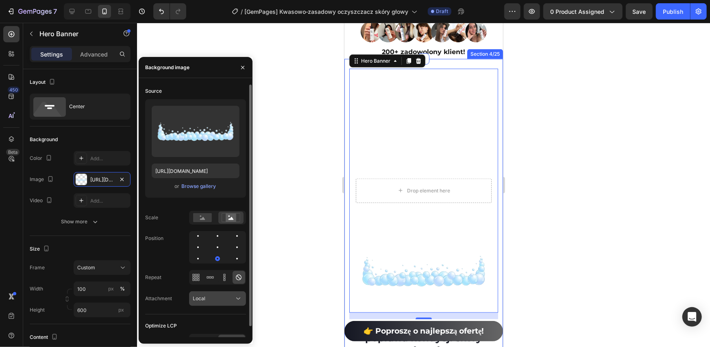
click at [210, 294] on div "Local" at bounding box center [218, 298] width 50 height 8
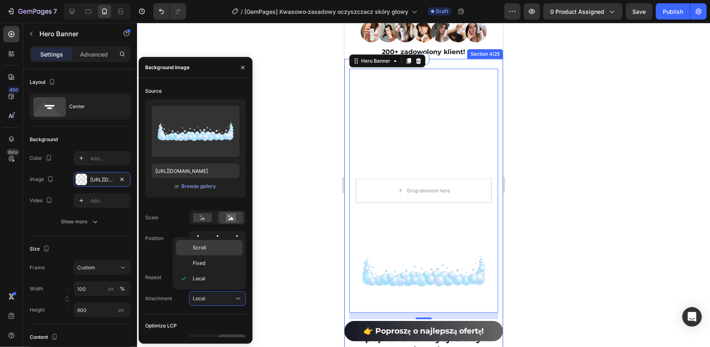
click at [209, 249] on p "Scroll" at bounding box center [216, 247] width 46 height 7
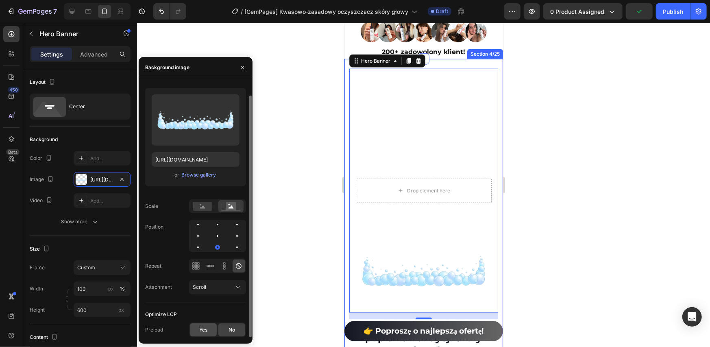
click at [204, 330] on span "Yes" at bounding box center [203, 329] width 8 height 7
drag, startPoint x: 232, startPoint y: 330, endPoint x: 211, endPoint y: 301, distance: 35.3
click at [232, 330] on span "No" at bounding box center [231, 329] width 7 height 7
click at [211, 301] on div "Source Upload Image https://cdn.shopify.com/s/files/1/0532/7667/2166/files/gemp…" at bounding box center [195, 188] width 101 height 230
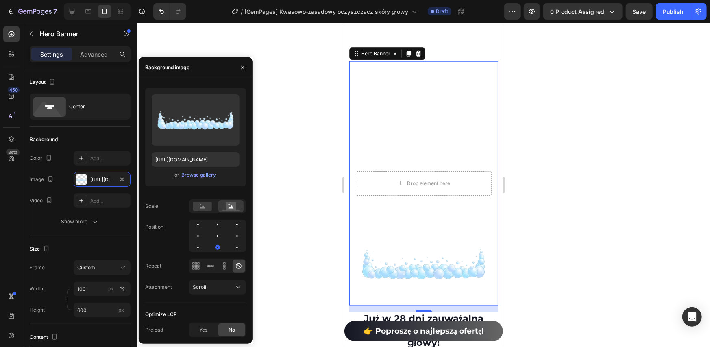
scroll to position [614, 0]
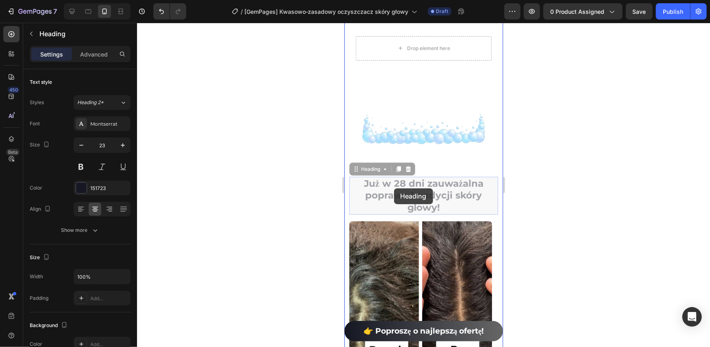
drag, startPoint x: 399, startPoint y: 198, endPoint x: 393, endPoint y: 188, distance: 12.2
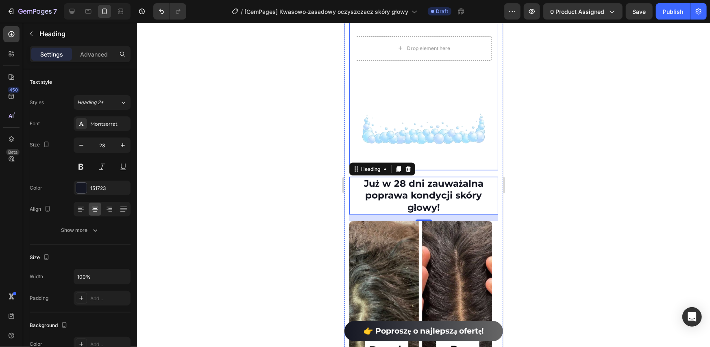
click at [401, 139] on div "Background Image" at bounding box center [423, 48] width 149 height 244
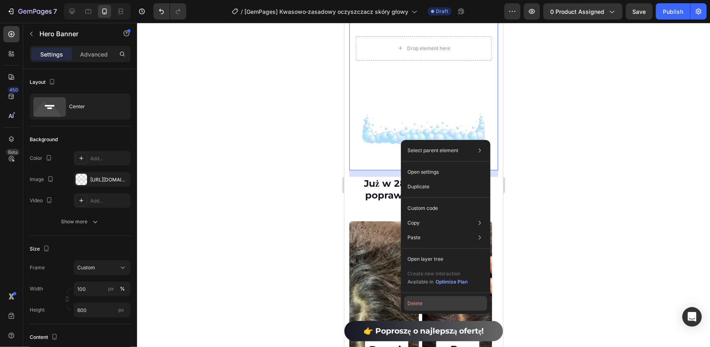
click at [413, 302] on button "Delete" at bounding box center [445, 303] width 83 height 15
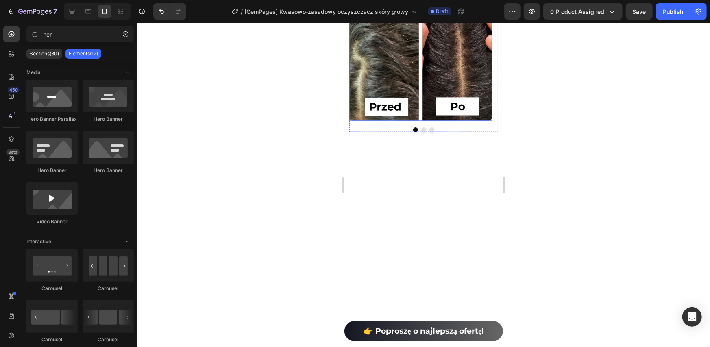
scroll to position [229, 0]
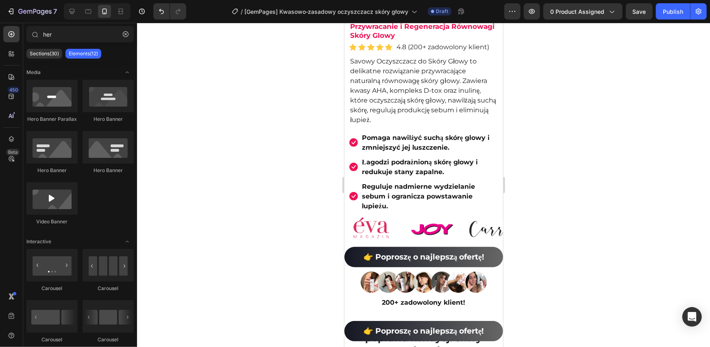
click at [636, 15] on div "Save" at bounding box center [638, 11] width 13 height 9
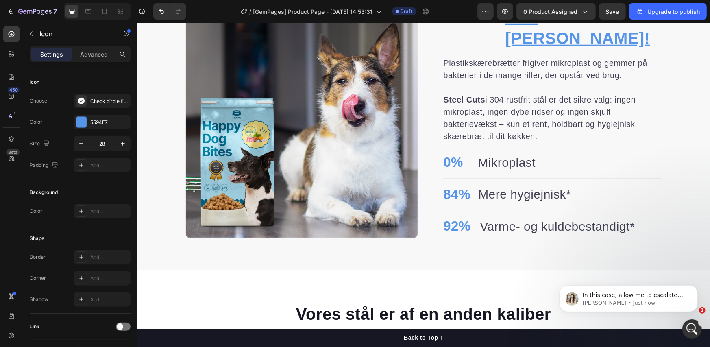
scroll to position [555, 0]
